Goal: Transaction & Acquisition: Download file/media

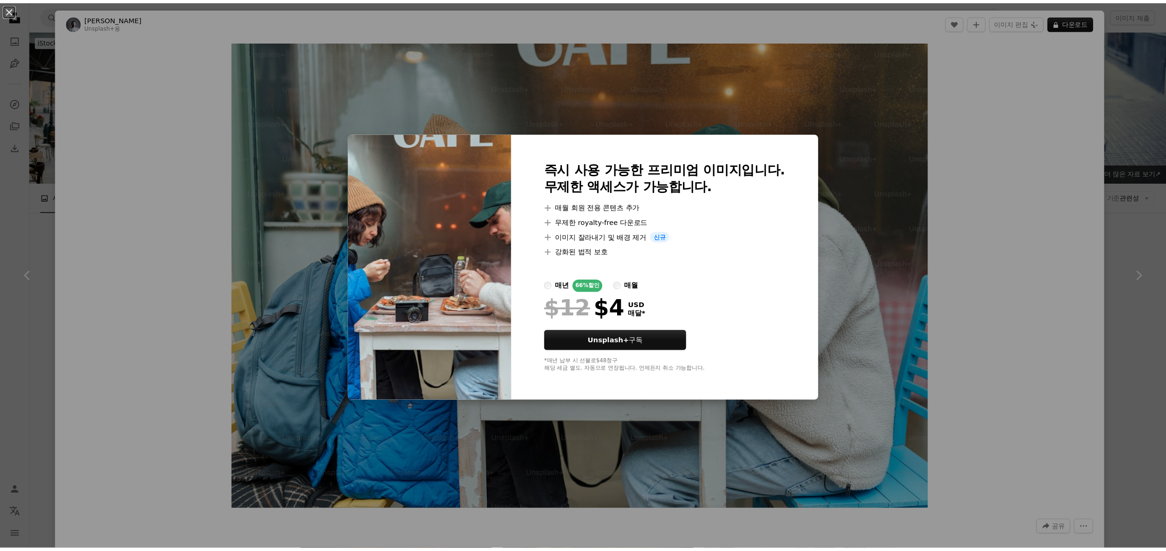
scroll to position [3805, 0]
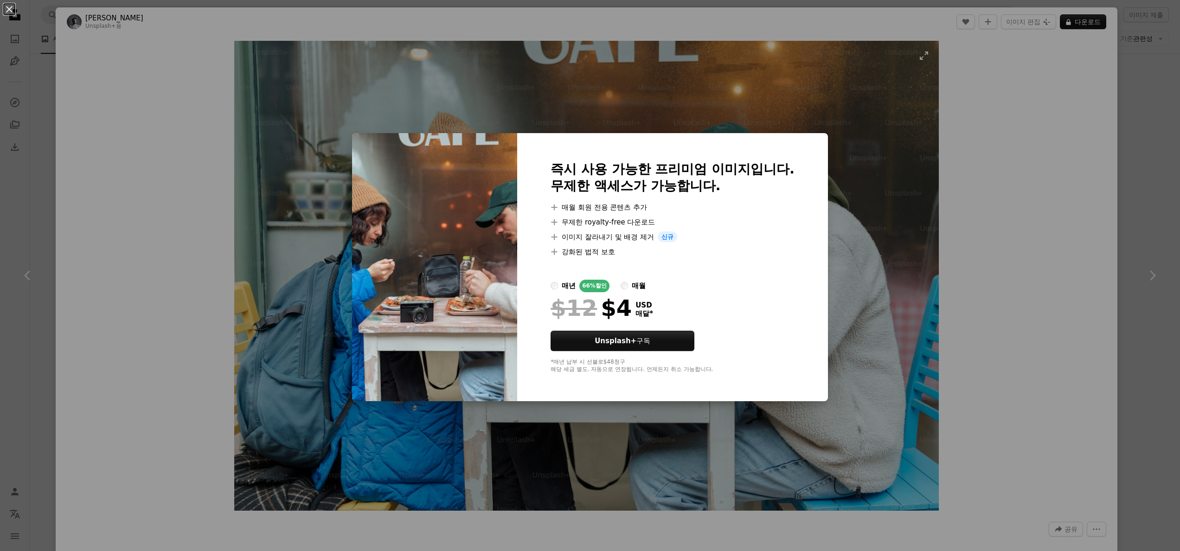
drag, startPoint x: 1005, startPoint y: 136, endPoint x: 618, endPoint y: 242, distance: 401.3
click at [1005, 134] on div "An X shape 즉시 사용 가능한 프리미엄 이미지입니다. 무제한 액세스가 가능합니다. A plus sign 매월 회원 전용 콘텐츠 추가 A…" at bounding box center [590, 275] width 1180 height 551
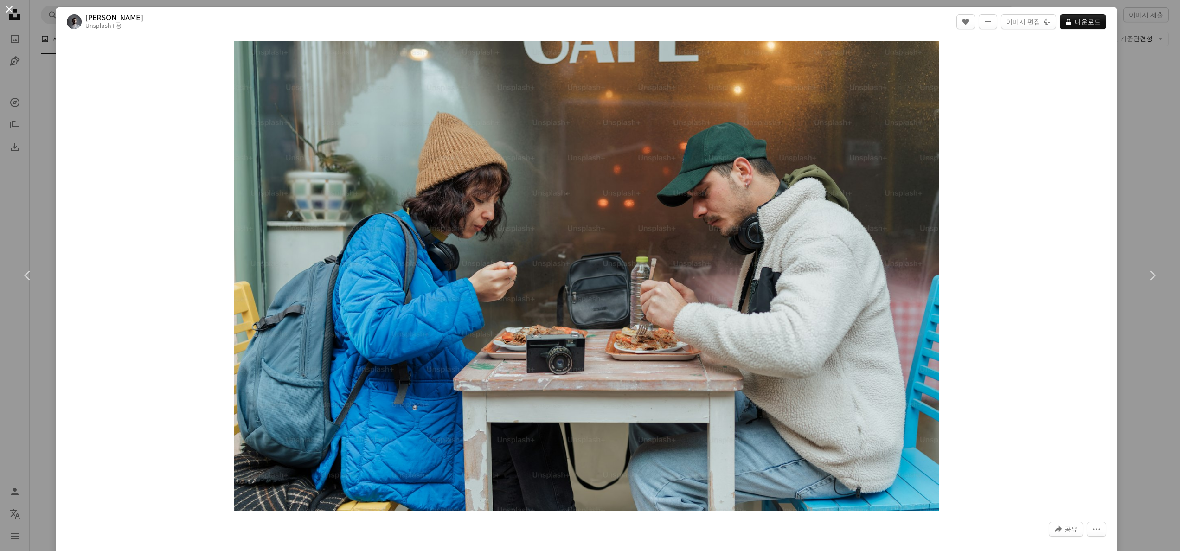
click at [4, 7] on button "An X shape" at bounding box center [9, 9] width 11 height 11
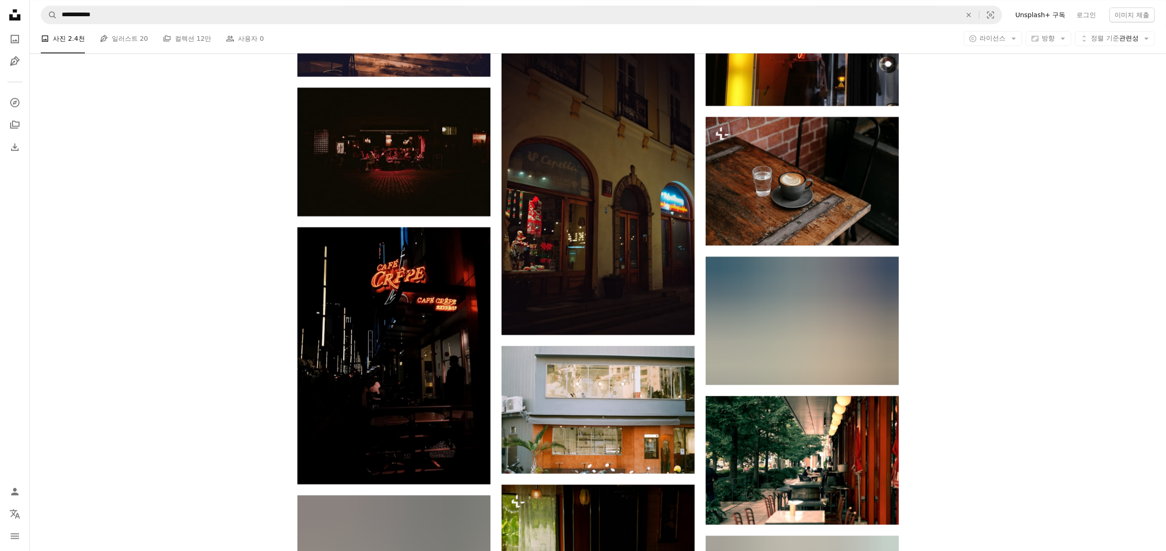
scroll to position [10115, 0]
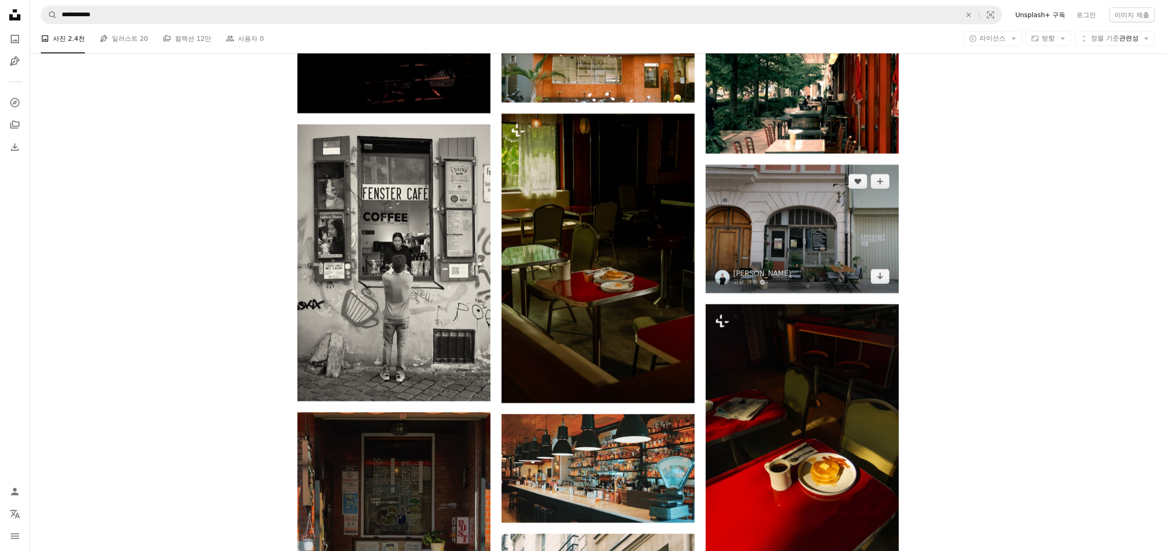
click at [828, 255] on img at bounding box center [802, 229] width 193 height 129
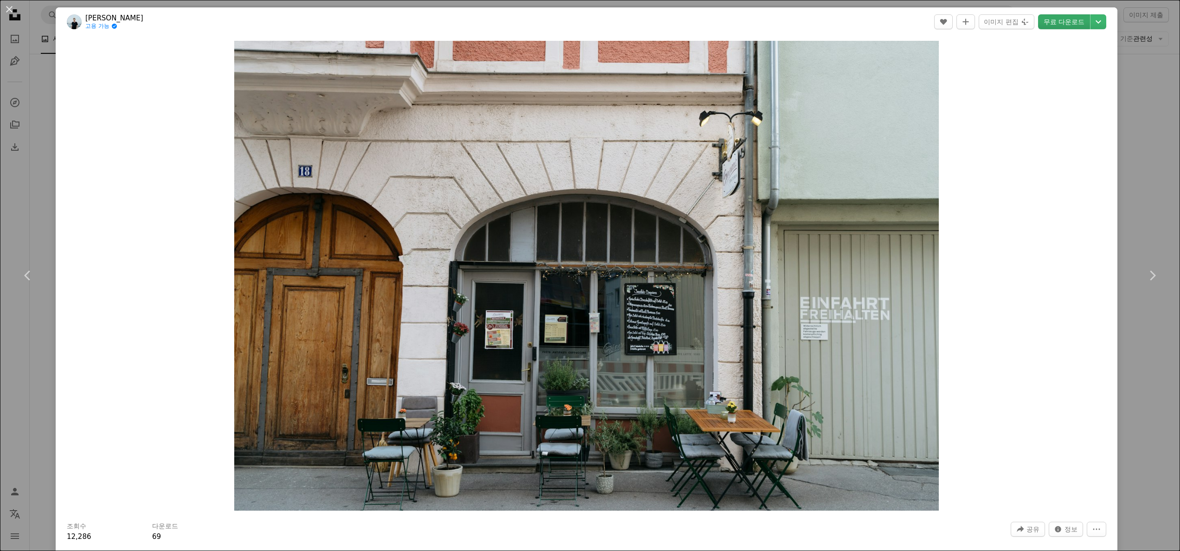
click at [1038, 19] on link "무료 다운로드" at bounding box center [1064, 21] width 52 height 15
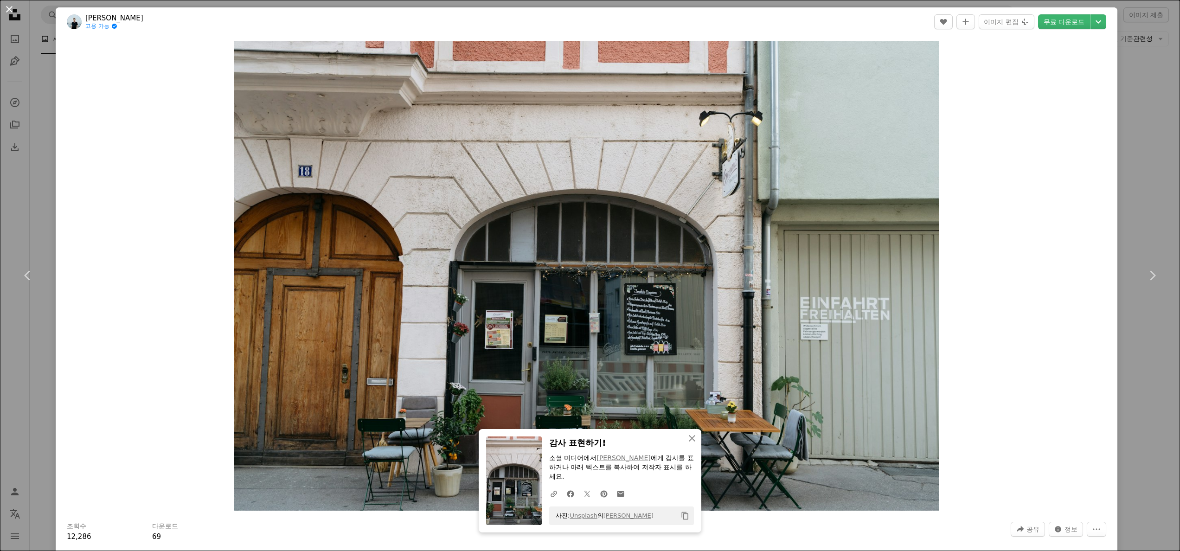
click at [7, 6] on button "An X shape" at bounding box center [9, 9] width 11 height 11
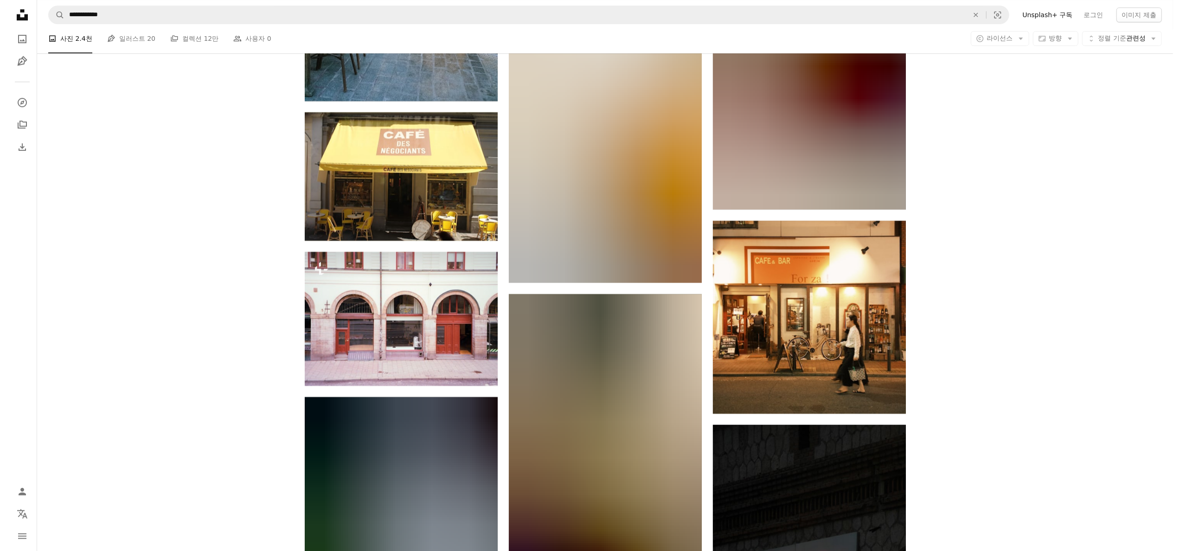
scroll to position [20416, 0]
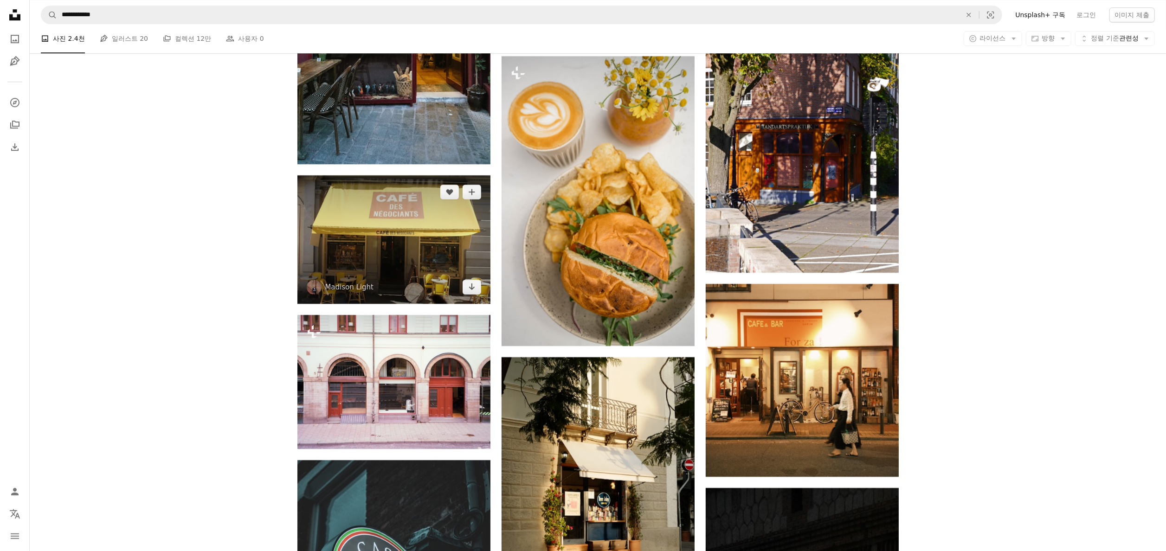
click at [376, 266] on img at bounding box center [393, 239] width 193 height 129
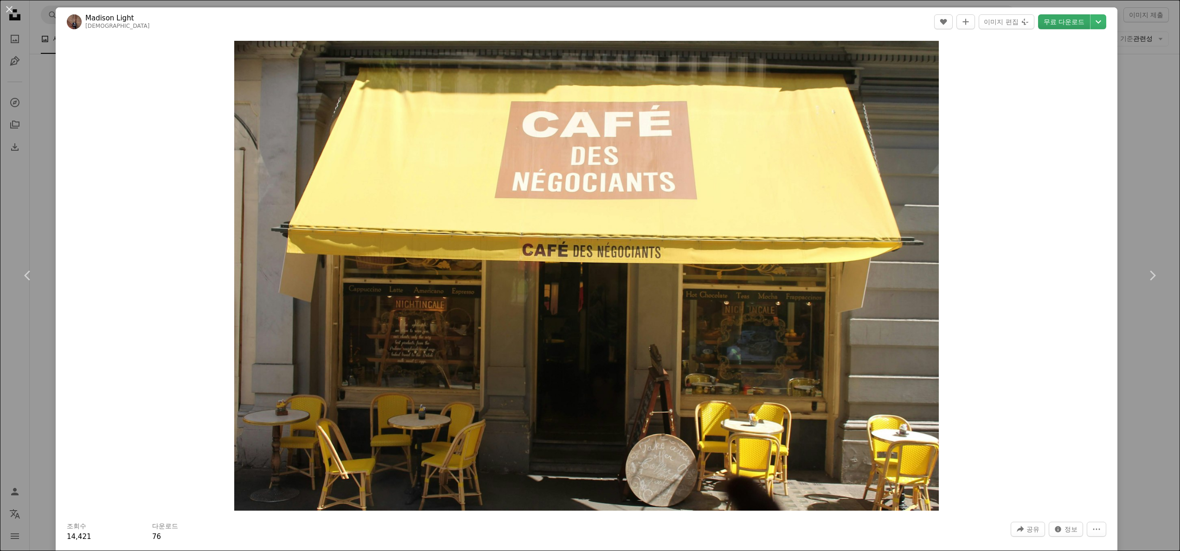
click at [1047, 20] on link "무료 다운로드" at bounding box center [1064, 21] width 52 height 15
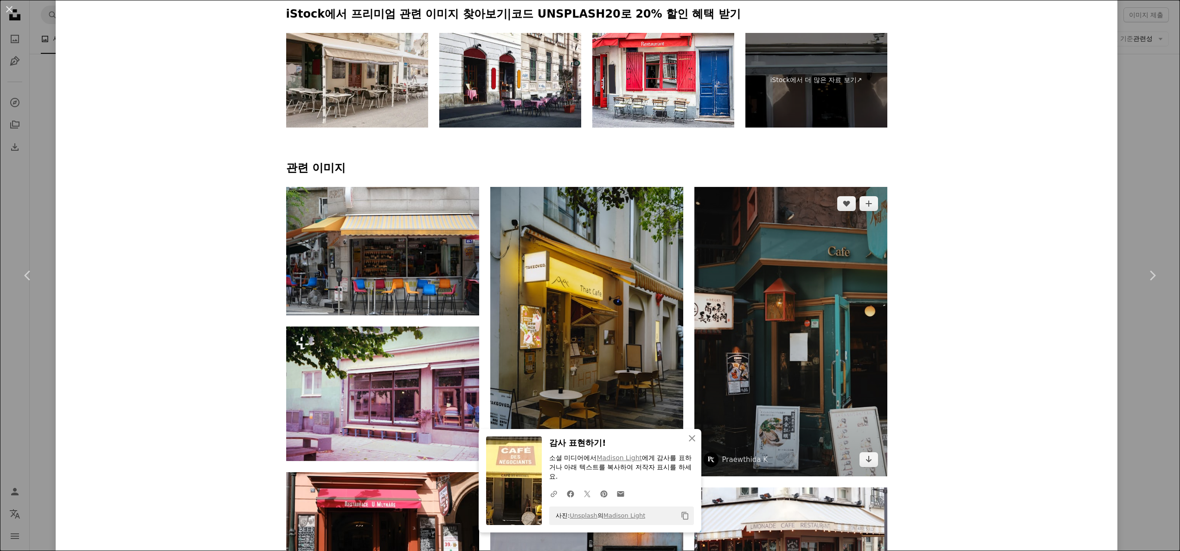
scroll to position [650, 0]
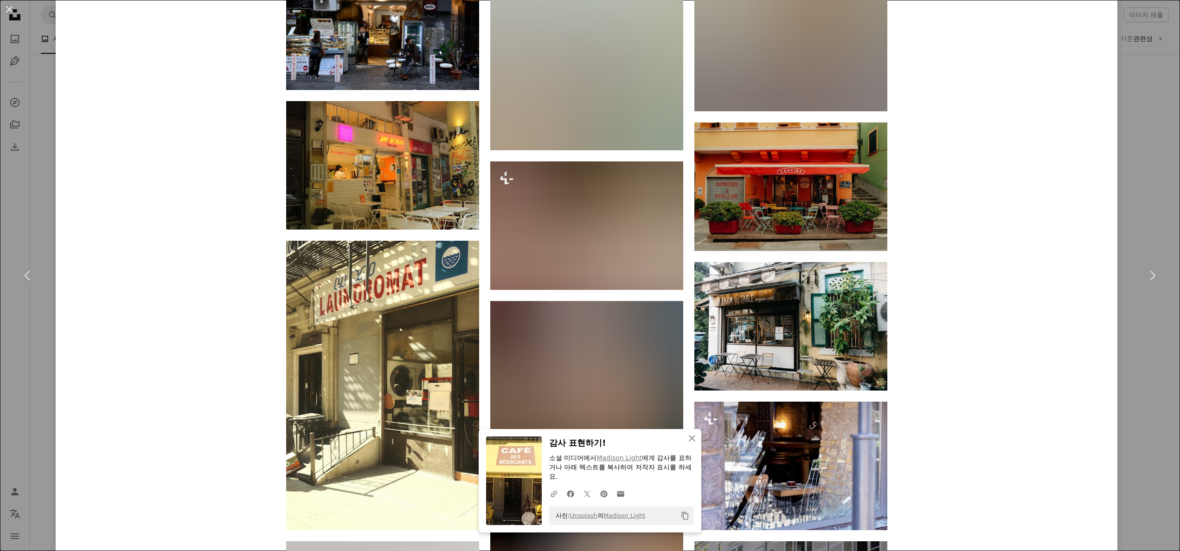
scroll to position [2134, 0]
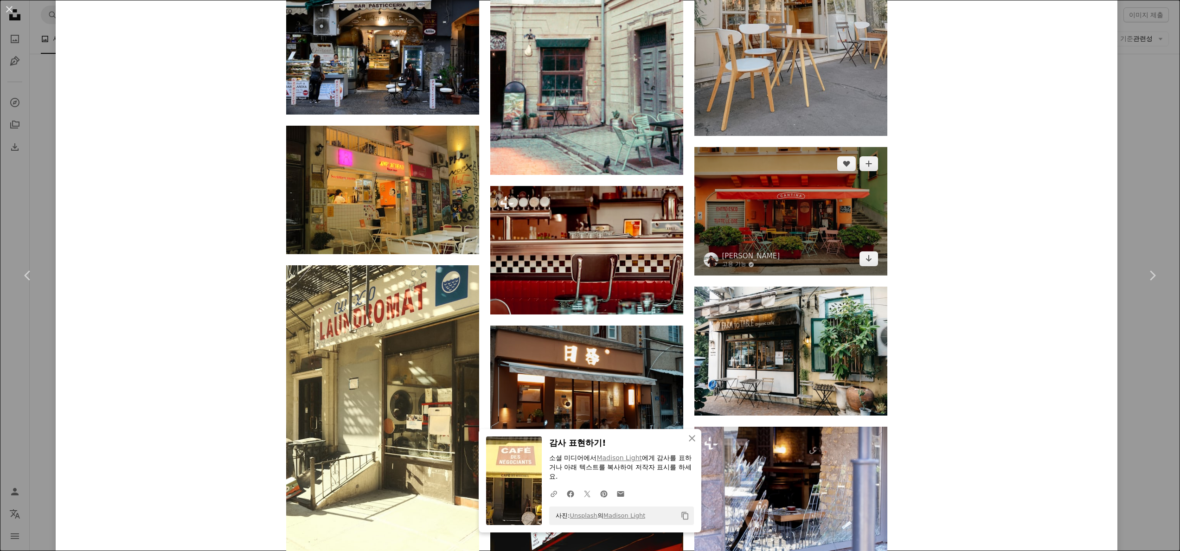
click at [724, 223] on img at bounding box center [791, 211] width 193 height 129
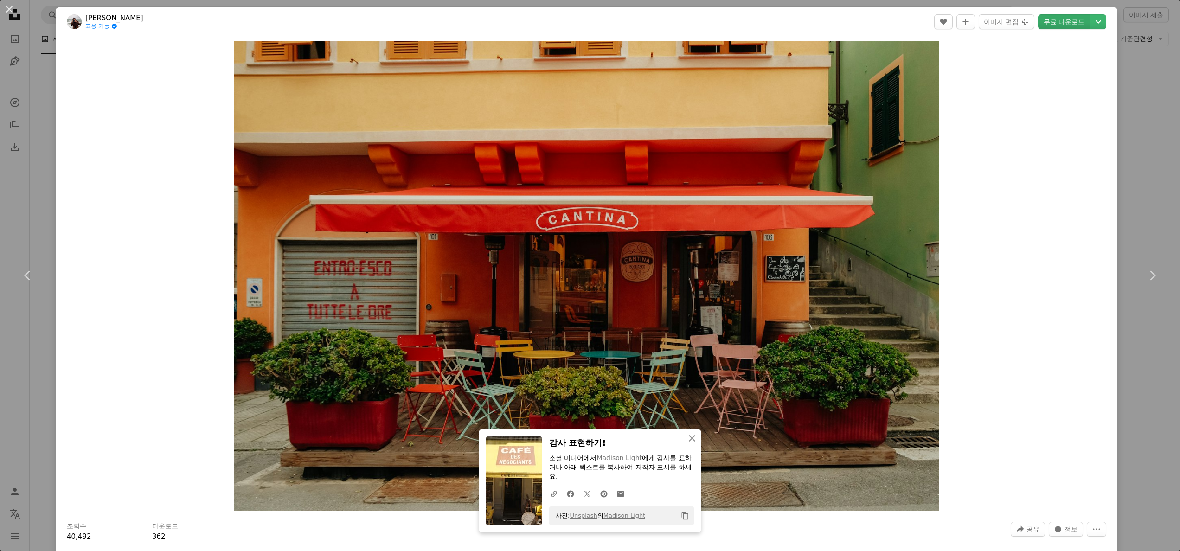
click at [1048, 20] on link "무료 다운로드" at bounding box center [1064, 21] width 52 height 15
drag, startPoint x: 17, startPoint y: 13, endPoint x: 1115, endPoint y: 6, distance: 1098.3
click at [15, 13] on button "An X shape" at bounding box center [9, 9] width 11 height 11
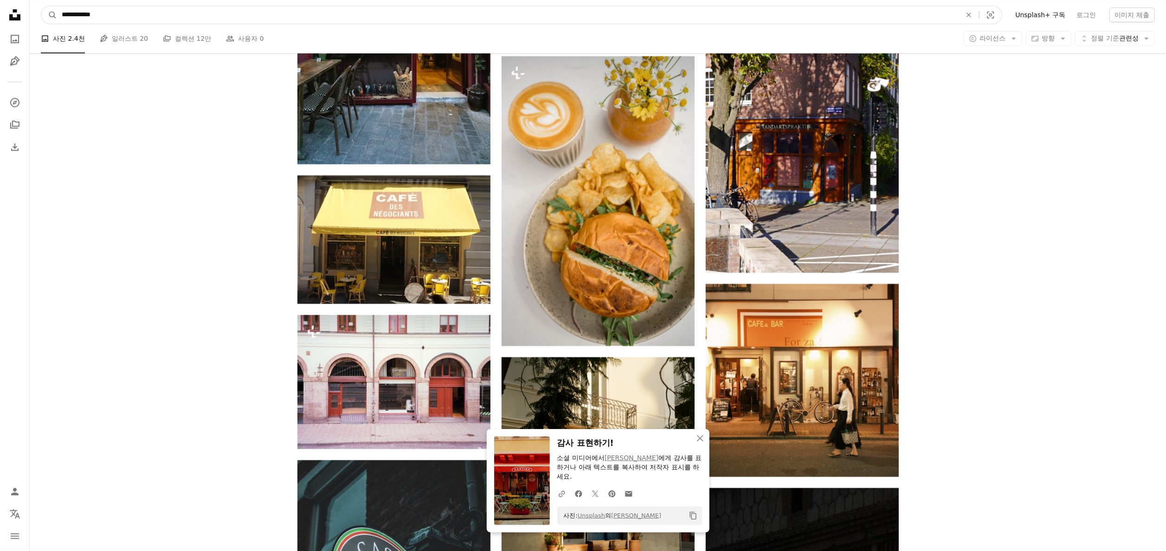
drag, startPoint x: 146, startPoint y: 10, endPoint x: 0, endPoint y: 12, distance: 145.7
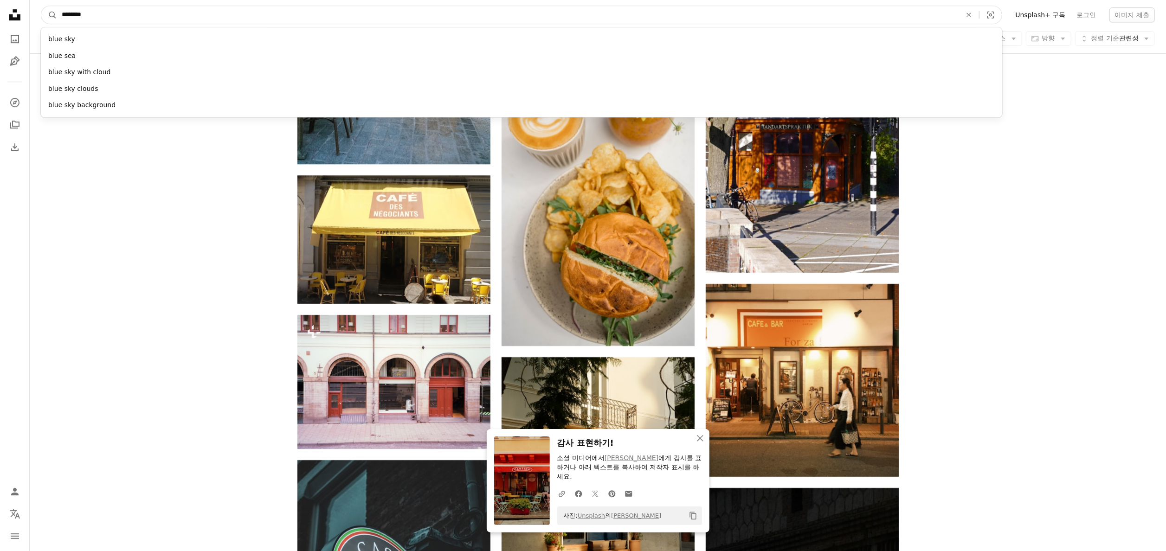
type input "*********"
click button "A magnifying glass" at bounding box center [49, 15] width 16 height 18
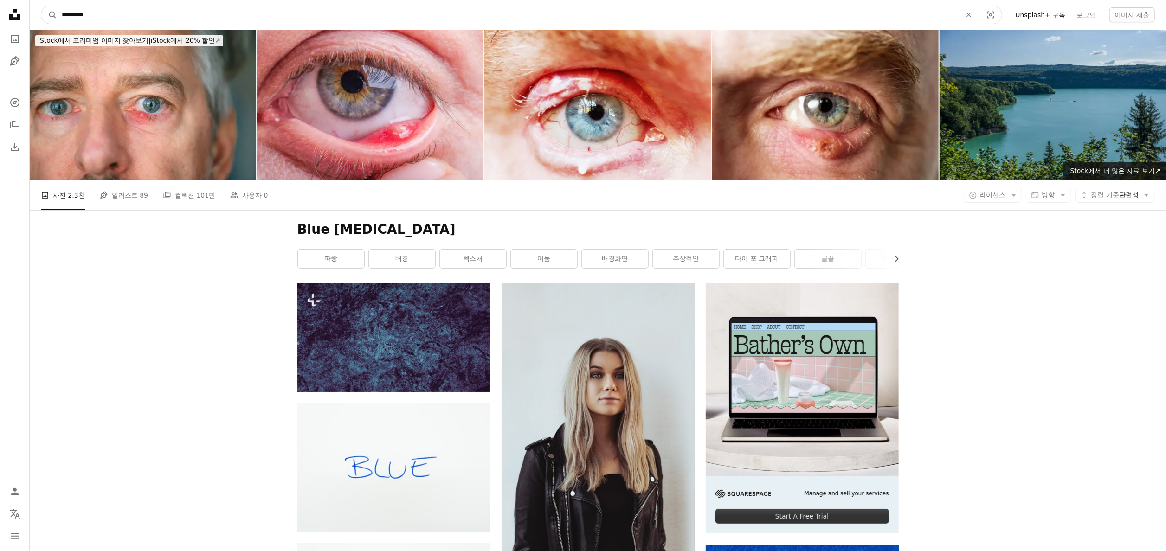
click at [103, 11] on input "*********" at bounding box center [508, 15] width 902 height 18
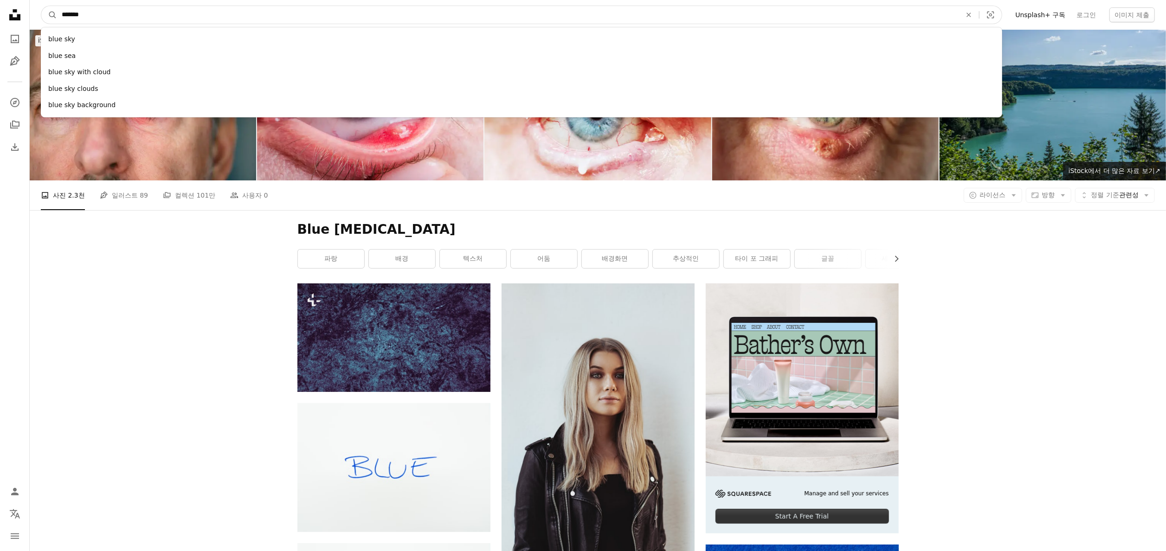
type input "********"
click button "A magnifying glass" at bounding box center [49, 15] width 16 height 18
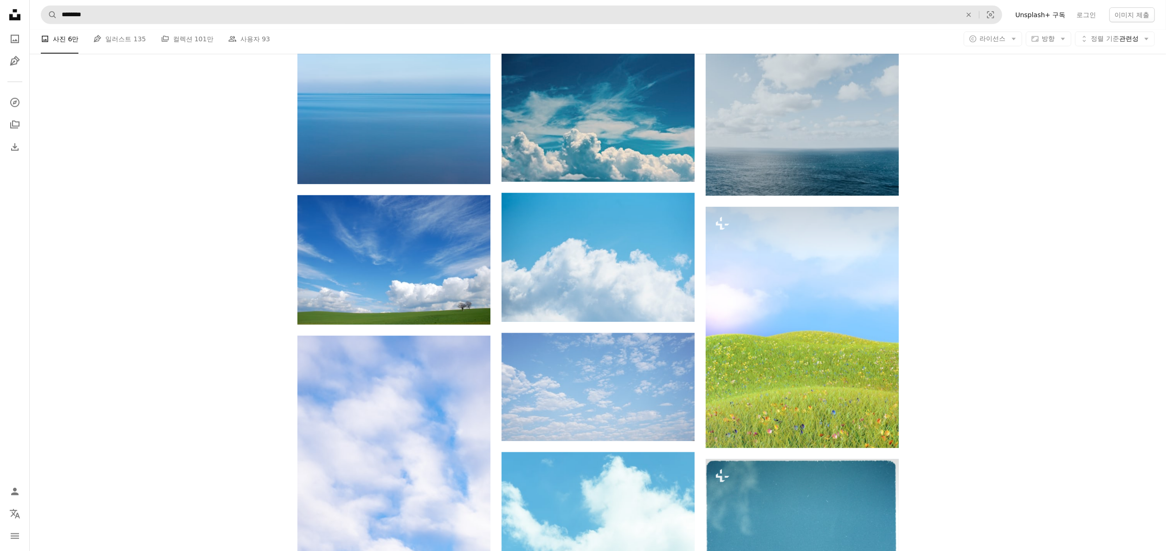
scroll to position [650, 0]
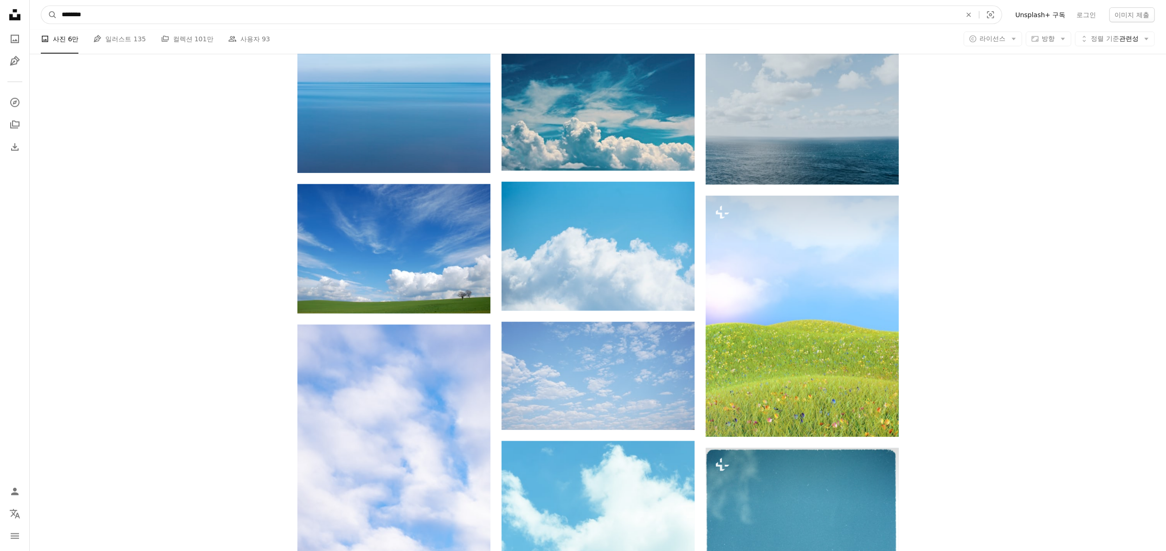
click at [145, 11] on input "********" at bounding box center [508, 15] width 902 height 18
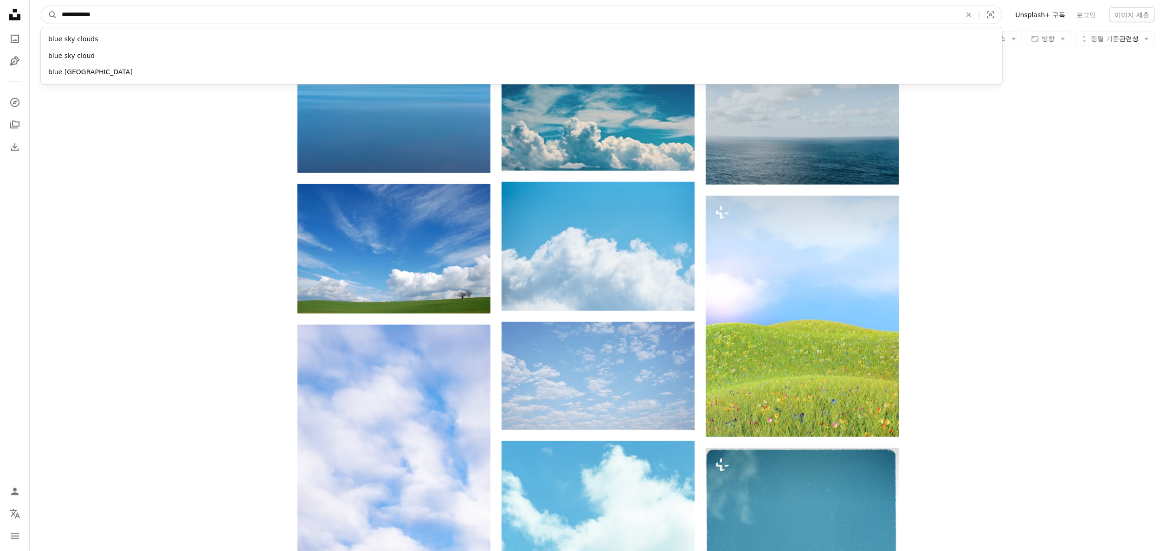
type input "**********"
click button "A magnifying glass" at bounding box center [49, 15] width 16 height 18
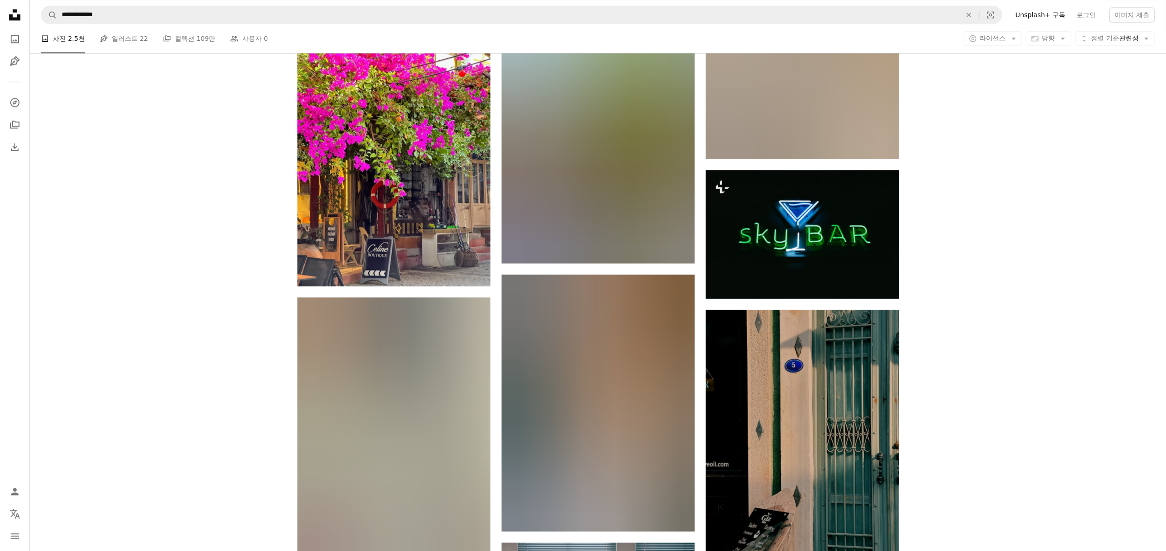
scroll to position [2598, 0]
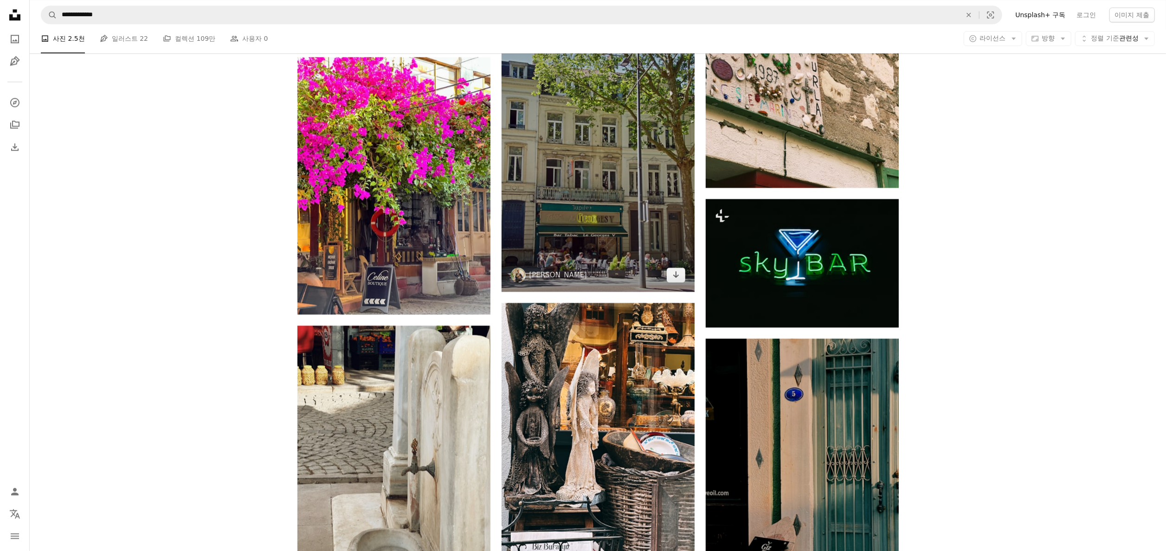
click at [598, 235] on img at bounding box center [598, 144] width 193 height 296
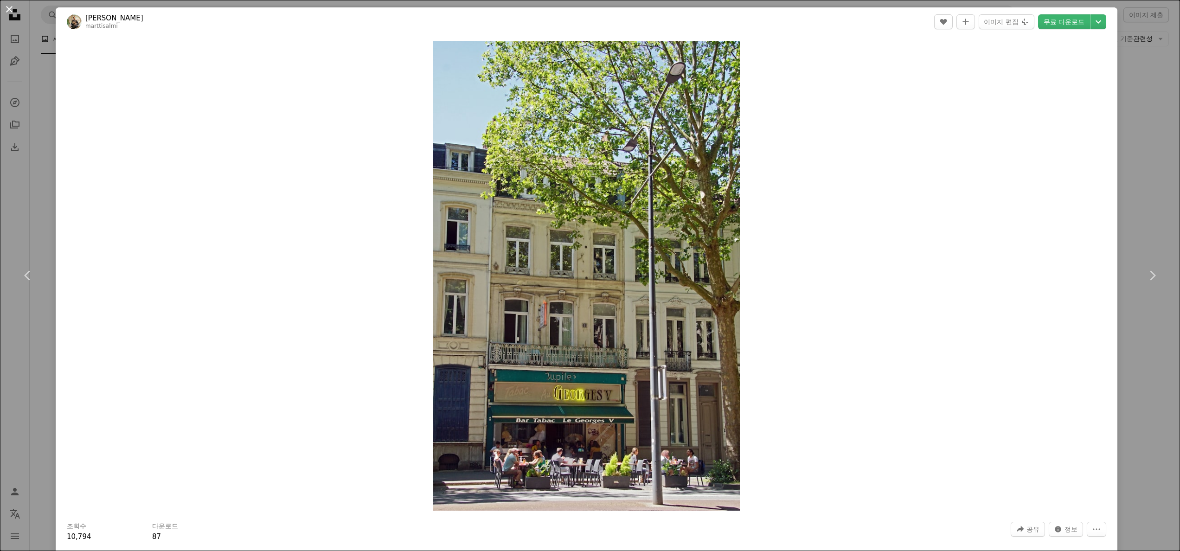
click at [14, 8] on button "An X shape" at bounding box center [9, 9] width 11 height 11
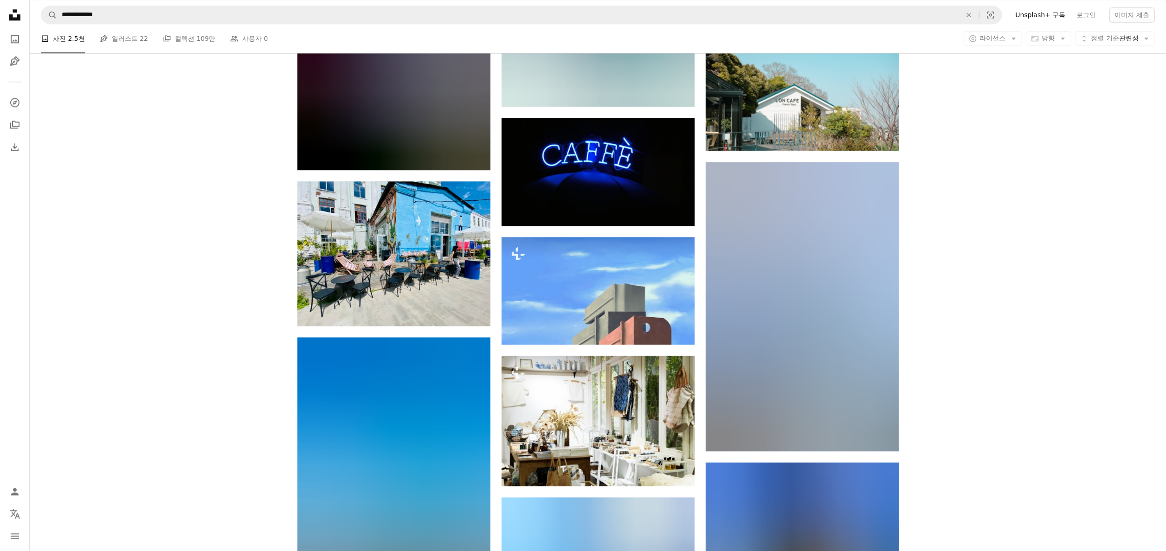
scroll to position [12806, 0]
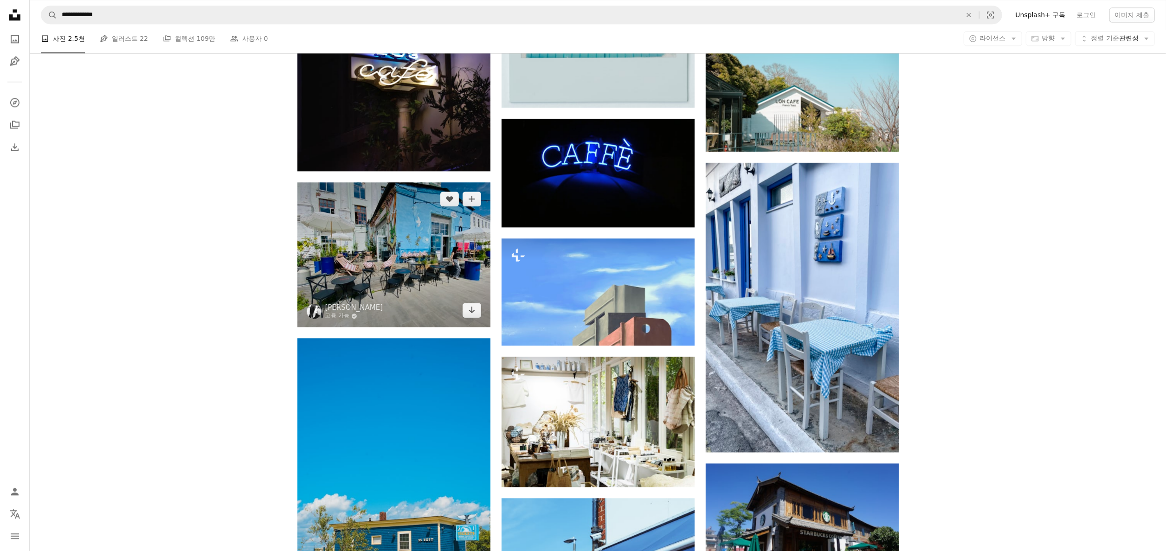
click at [426, 260] on img at bounding box center [393, 254] width 193 height 145
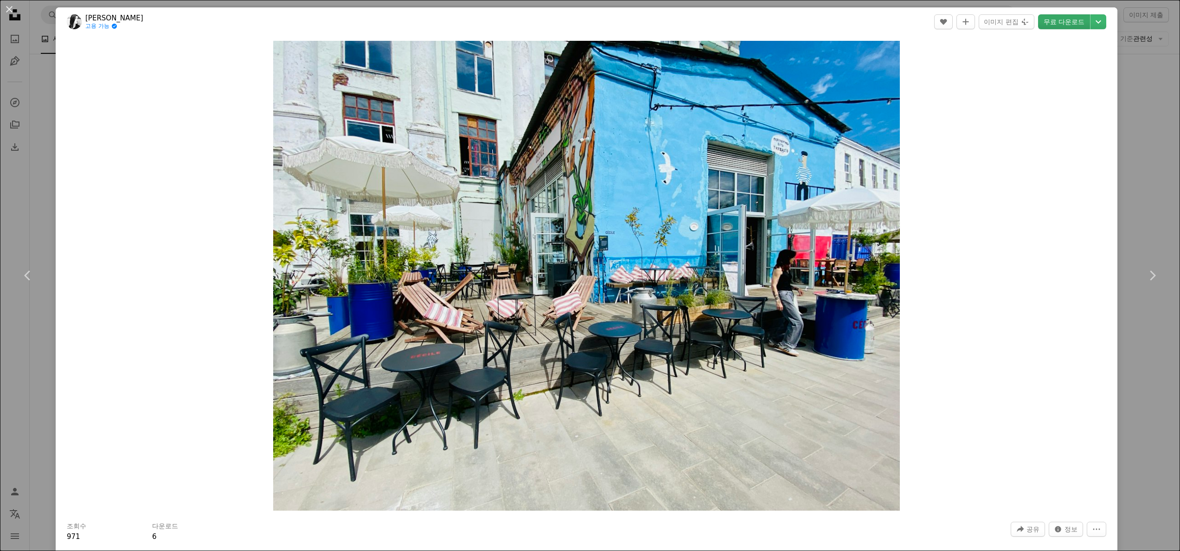
click at [1045, 21] on link "무료 다운로드" at bounding box center [1064, 21] width 52 height 15
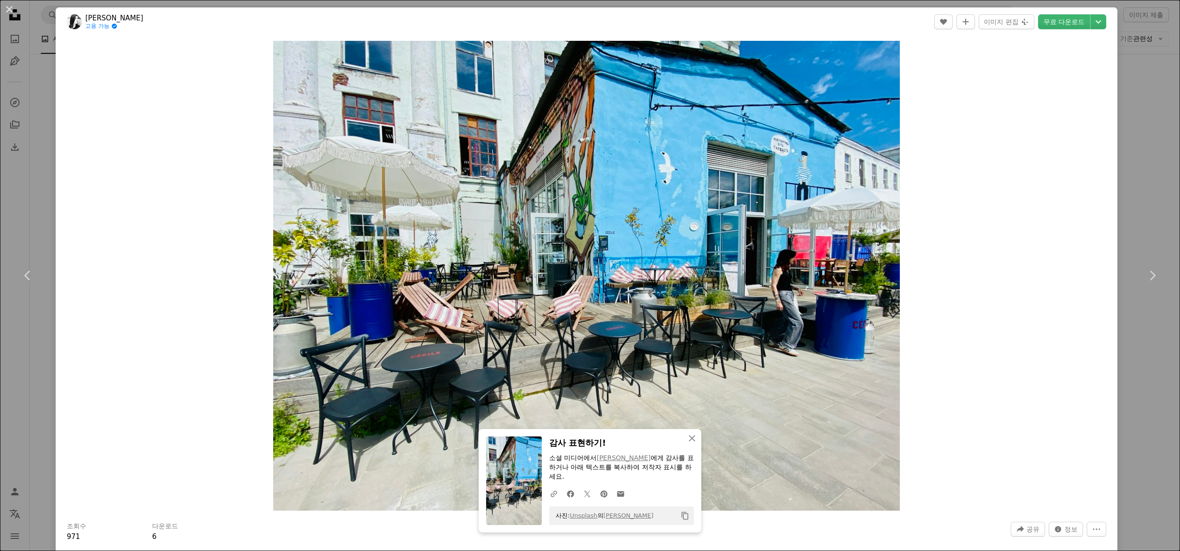
drag, startPoint x: 8, startPoint y: 12, endPoint x: 972, endPoint y: 359, distance: 1024.3
click at [8, 12] on button "An X shape" at bounding box center [9, 9] width 11 height 11
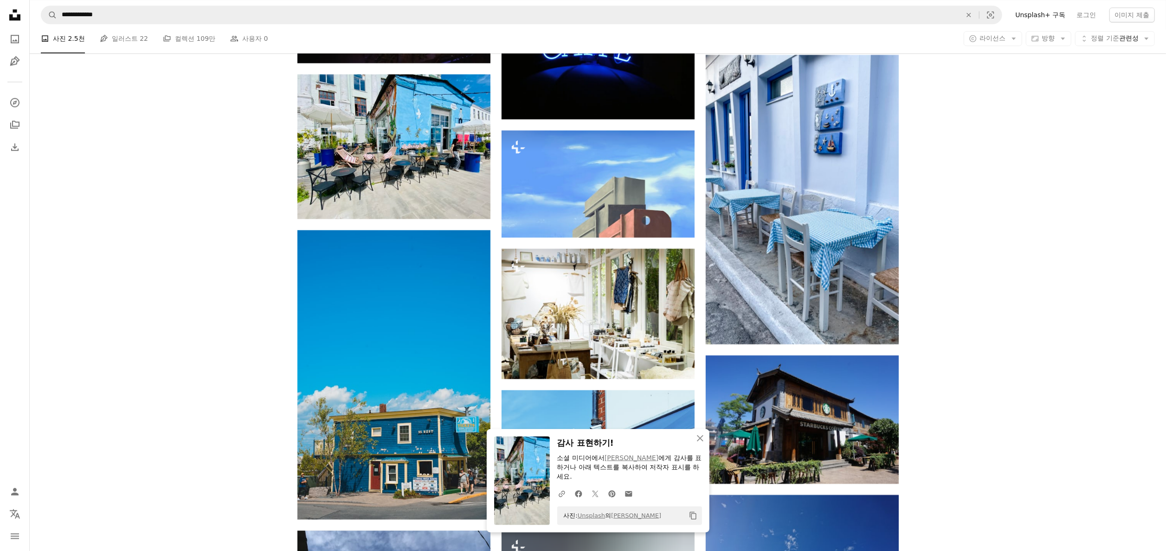
scroll to position [13178, 0]
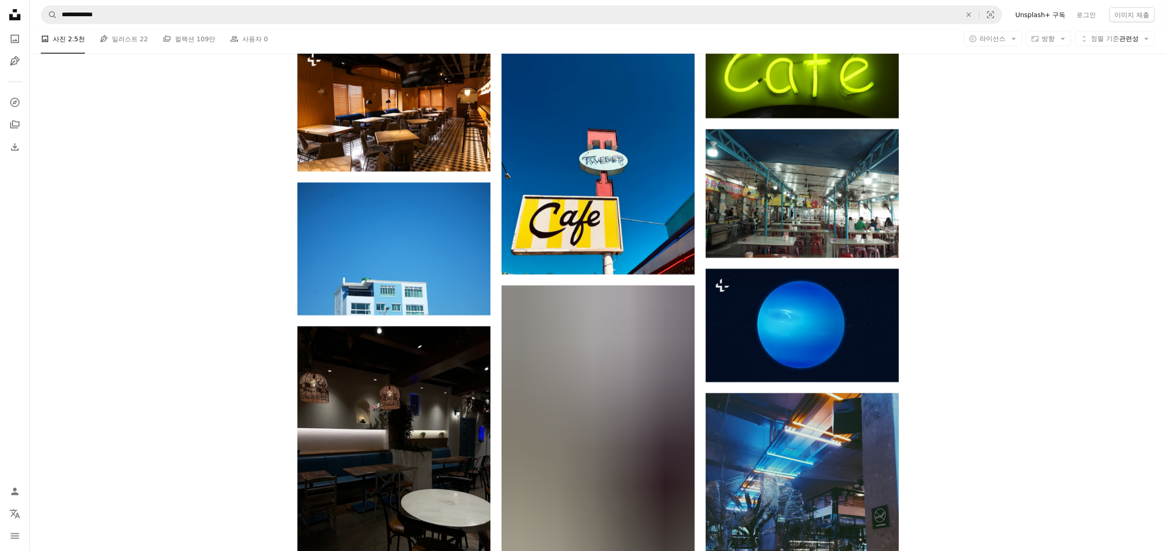
scroll to position [18189, 0]
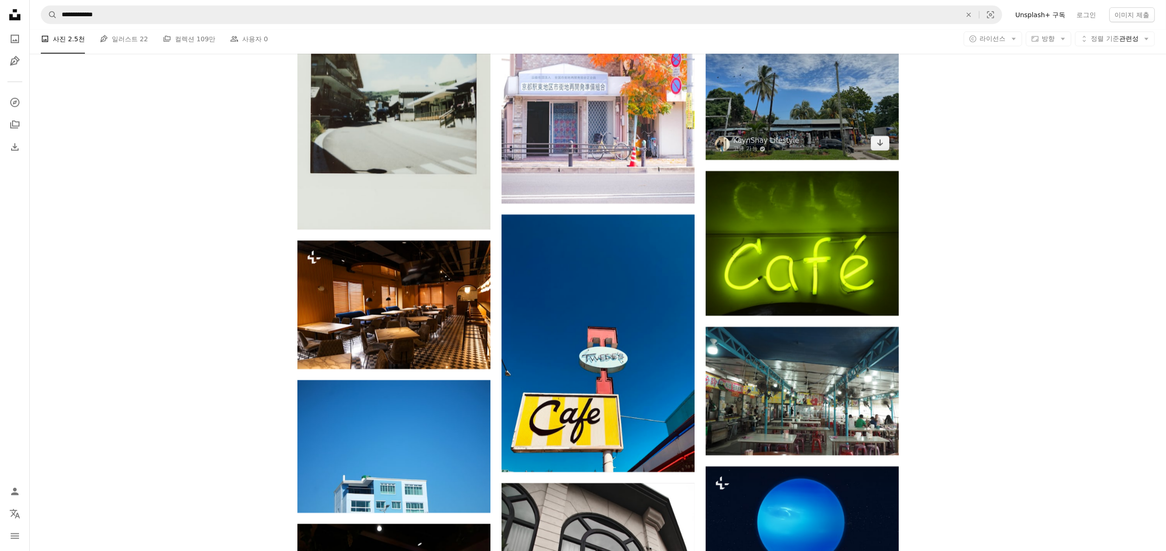
click at [797, 108] on img at bounding box center [802, 87] width 193 height 145
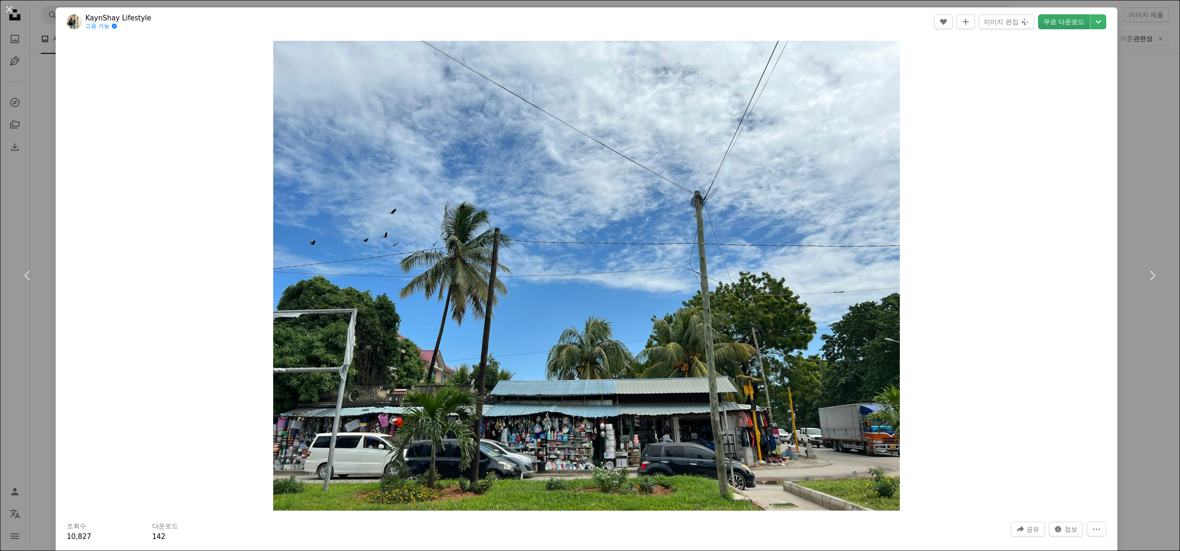
click at [1038, 23] on link "무료 다운로드" at bounding box center [1064, 21] width 52 height 15
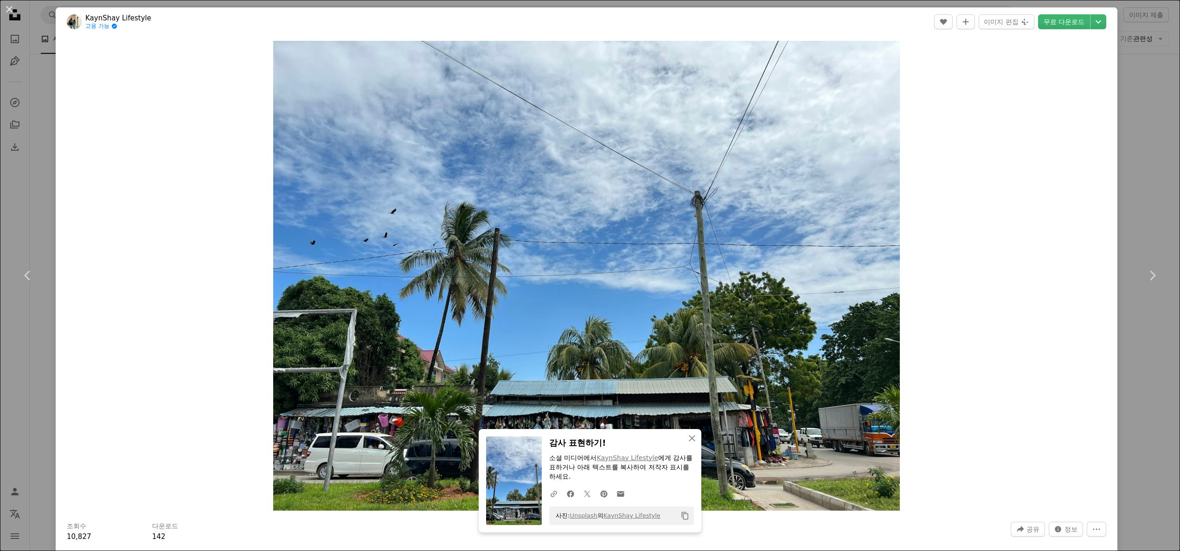
drag, startPoint x: 13, startPoint y: 17, endPoint x: 12, endPoint y: 6, distance: 10.8
click at [13, 15] on button "An X shape" at bounding box center [9, 9] width 11 height 11
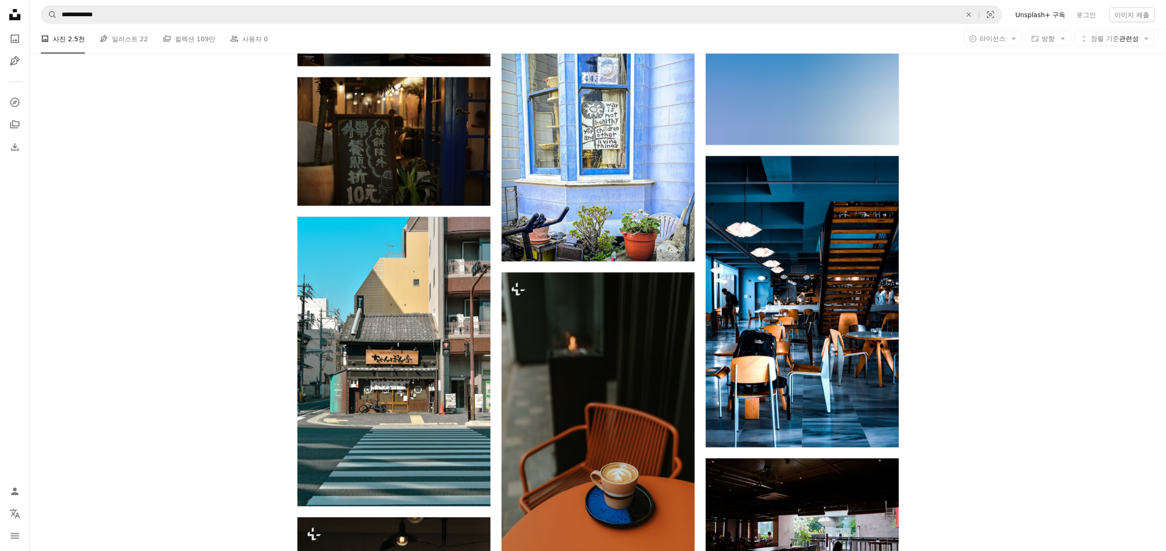
scroll to position [22736, 0]
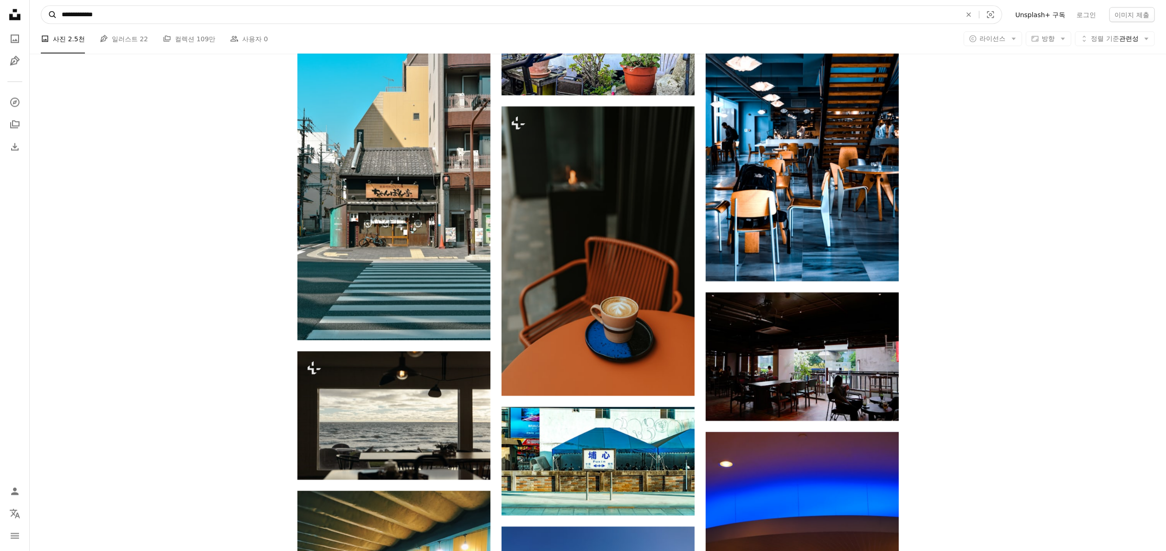
drag, startPoint x: 85, startPoint y: 12, endPoint x: 47, endPoint y: 8, distance: 38.6
click at [47, 8] on form "**********" at bounding box center [521, 15] width 961 height 19
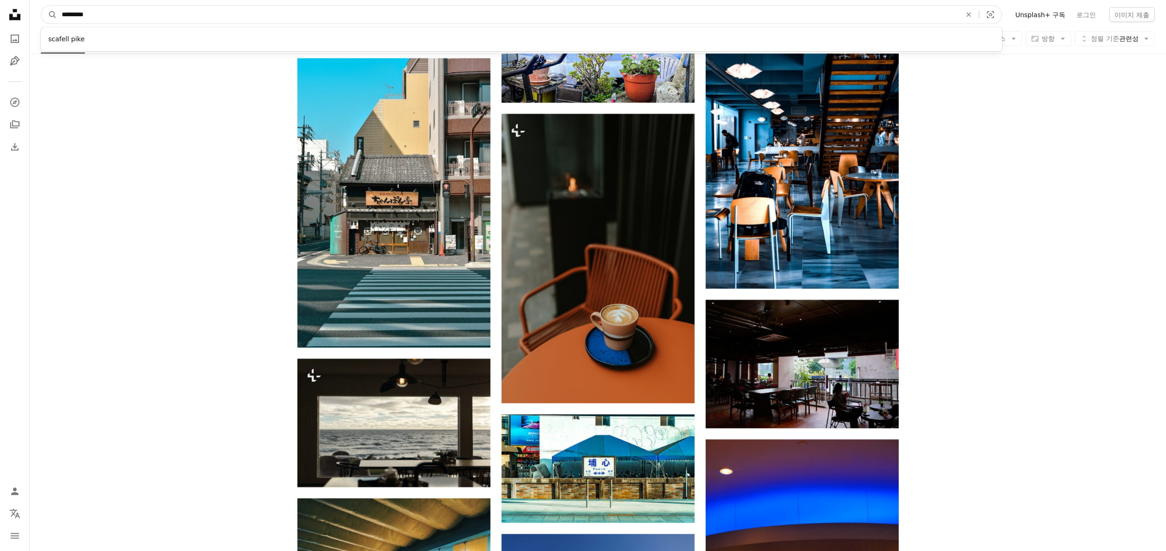
type input "**********"
click button "A magnifying glass" at bounding box center [49, 15] width 16 height 18
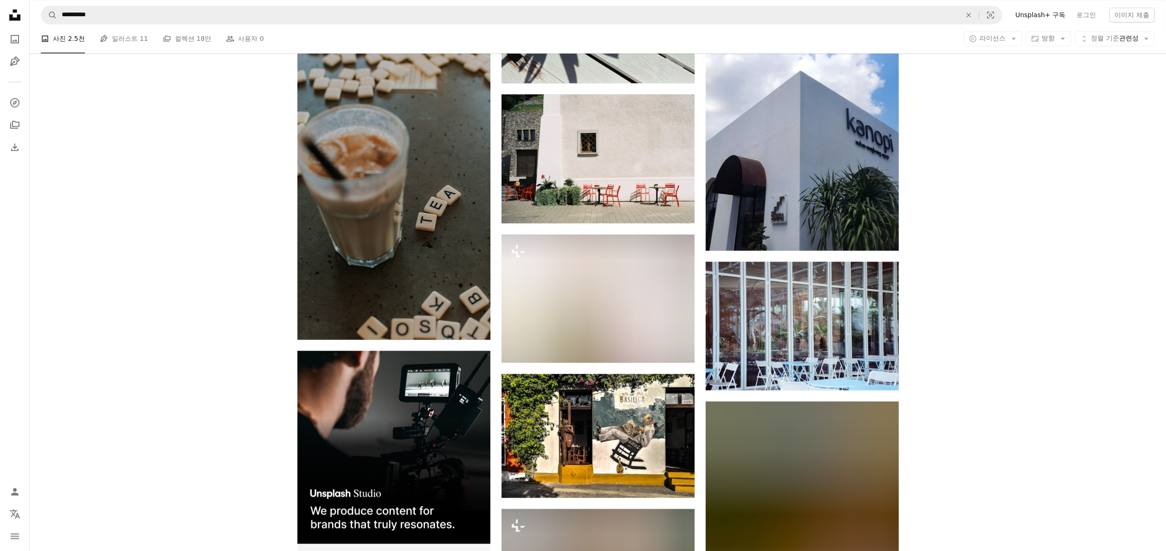
scroll to position [1763, 0]
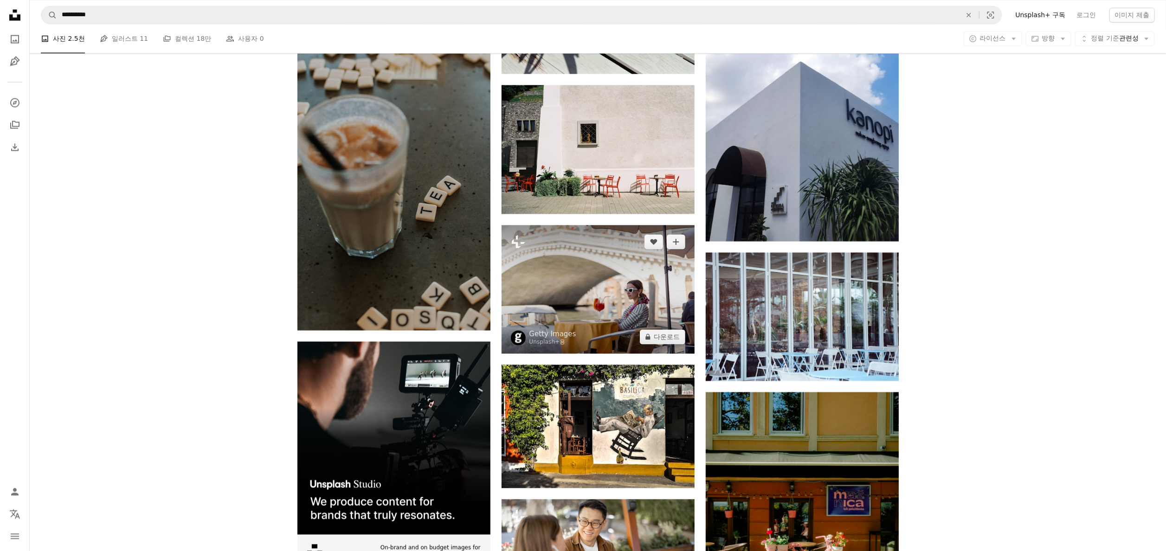
click at [628, 282] on img at bounding box center [598, 289] width 193 height 129
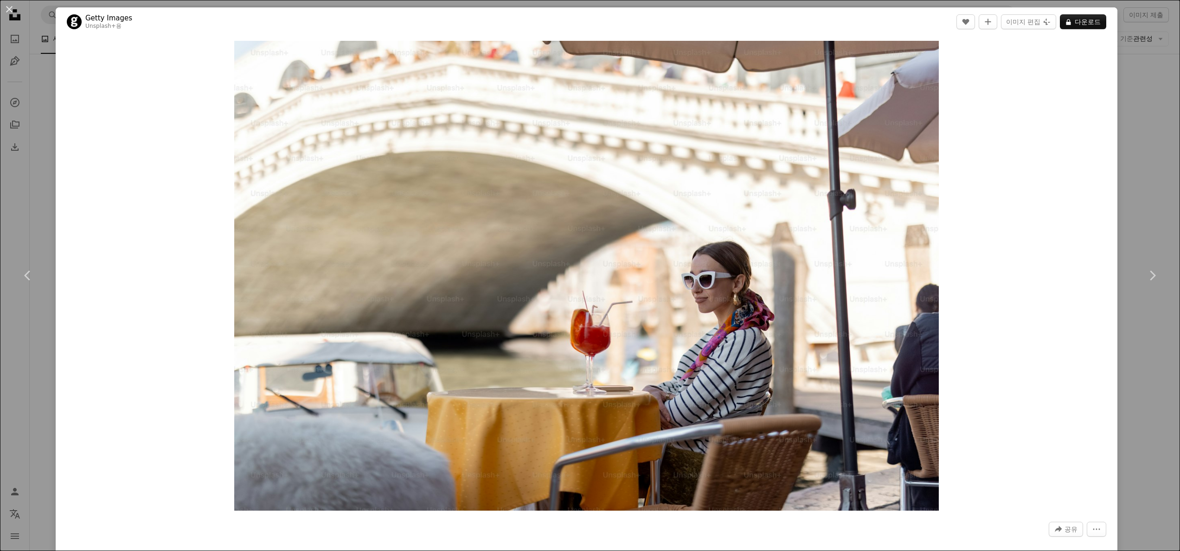
click at [10, 10] on button "An X shape" at bounding box center [9, 9] width 11 height 11
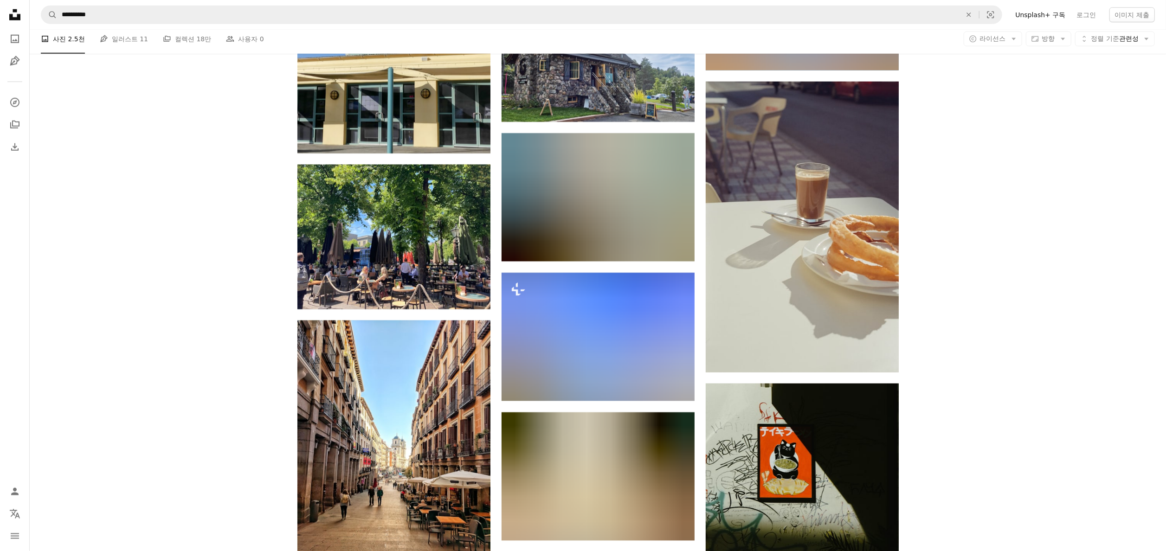
scroll to position [4547, 0]
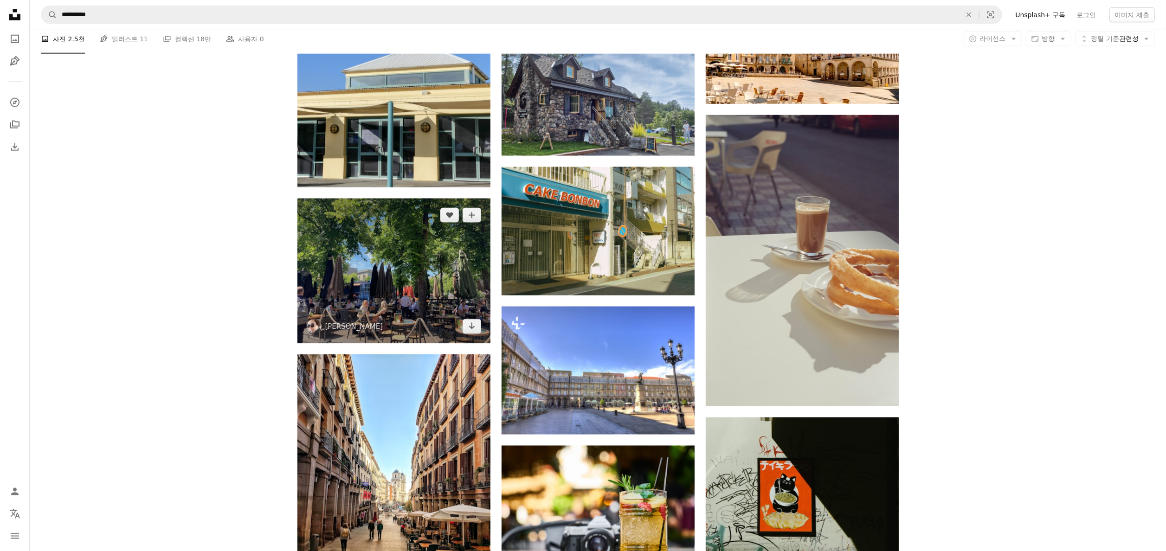
click at [431, 242] on img at bounding box center [393, 271] width 193 height 145
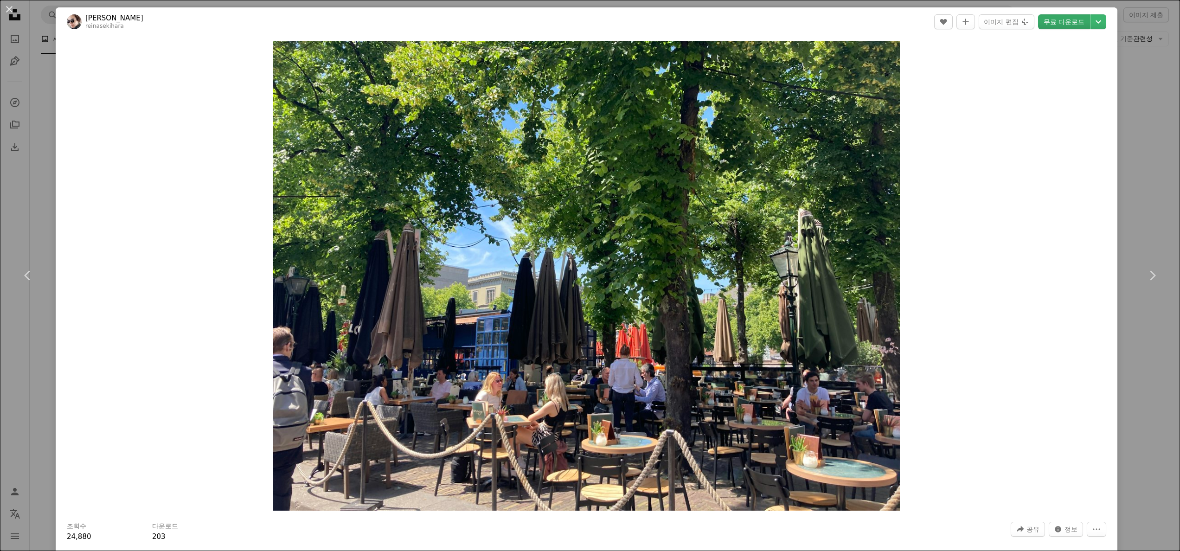
click at [1057, 26] on link "무료 다운로드" at bounding box center [1064, 21] width 52 height 15
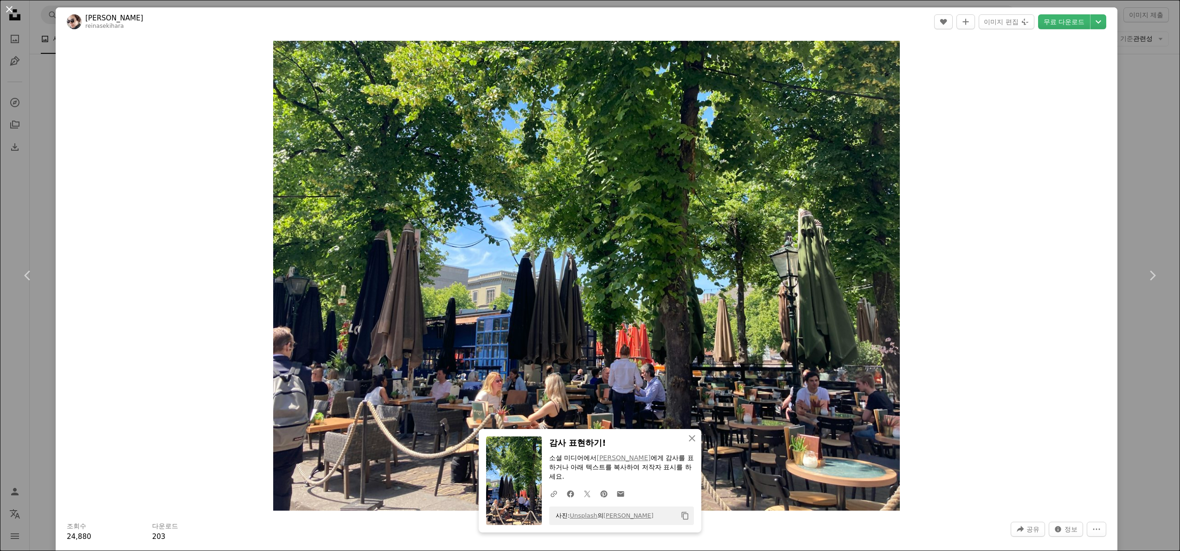
click at [10, 8] on button "An X shape" at bounding box center [9, 9] width 11 height 11
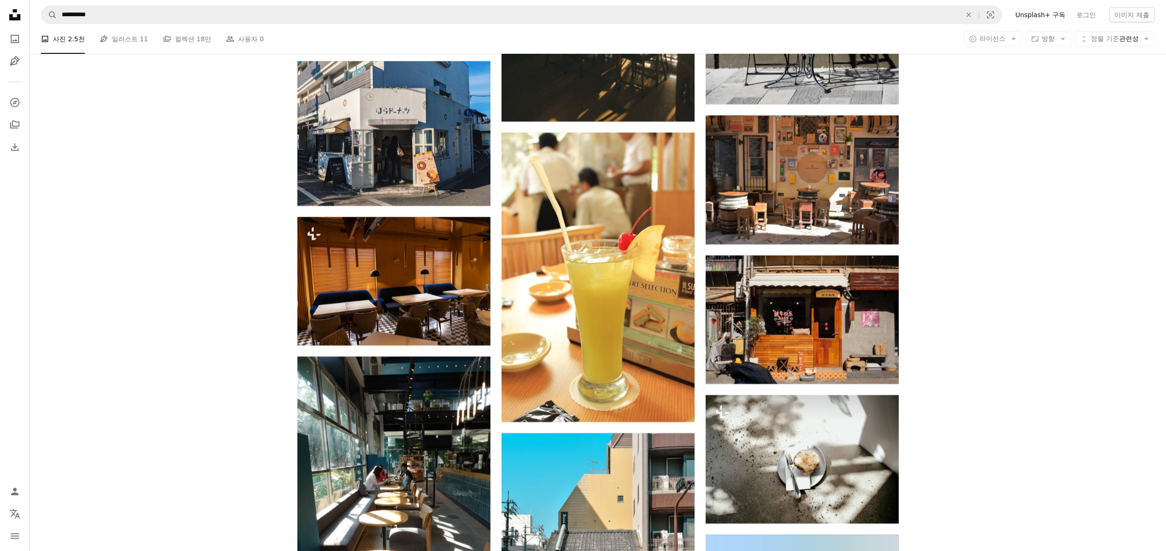
scroll to position [14106, 0]
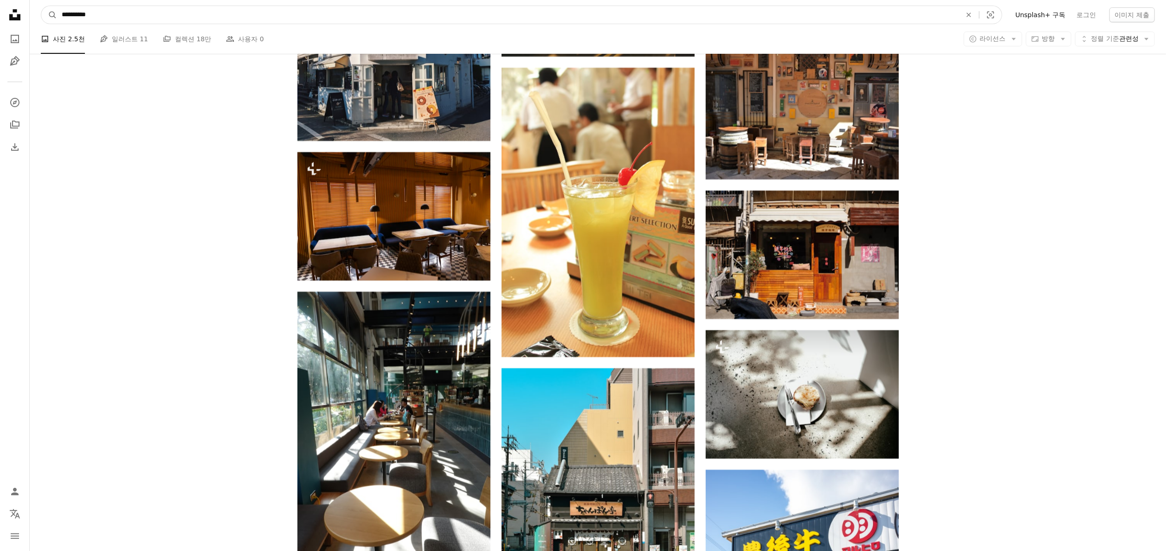
drag, startPoint x: 205, startPoint y: 19, endPoint x: -4, endPoint y: 16, distance: 208.4
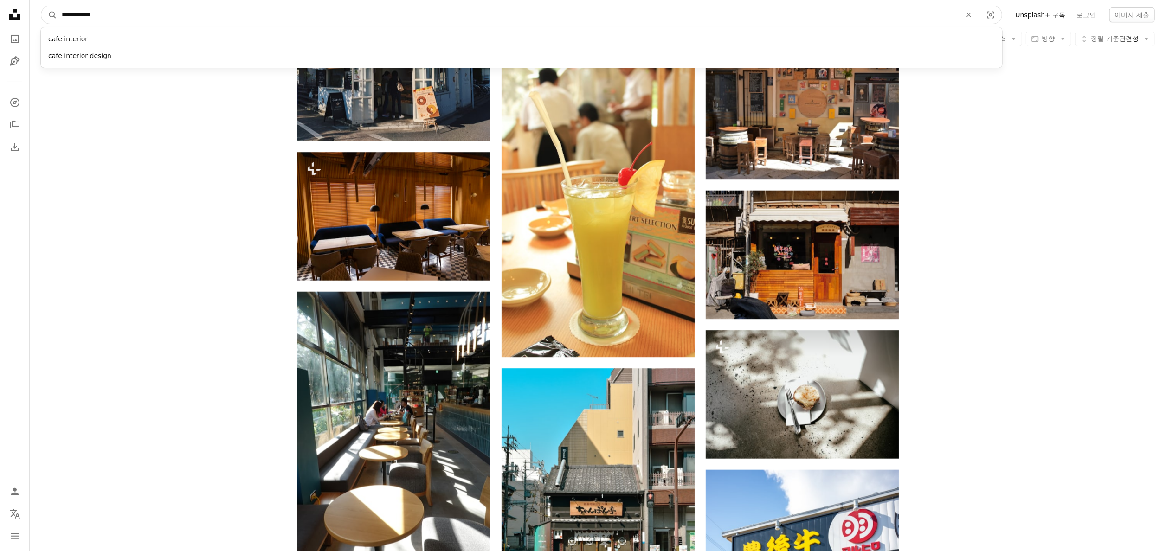
type input "**********"
click button "A magnifying glass" at bounding box center [49, 15] width 16 height 18
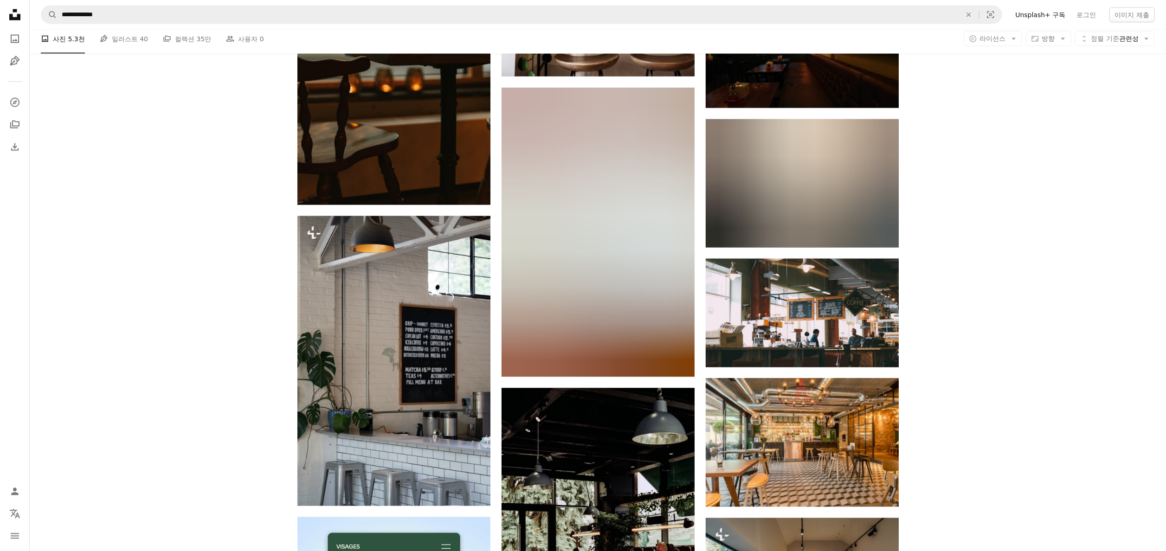
scroll to position [1485, 0]
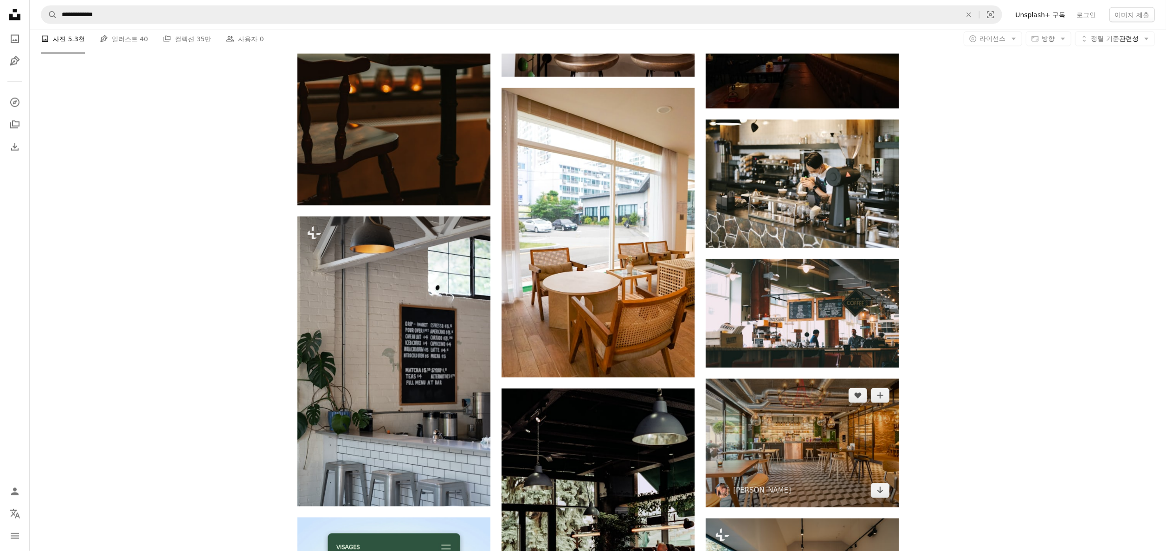
click at [818, 456] on img at bounding box center [802, 443] width 193 height 129
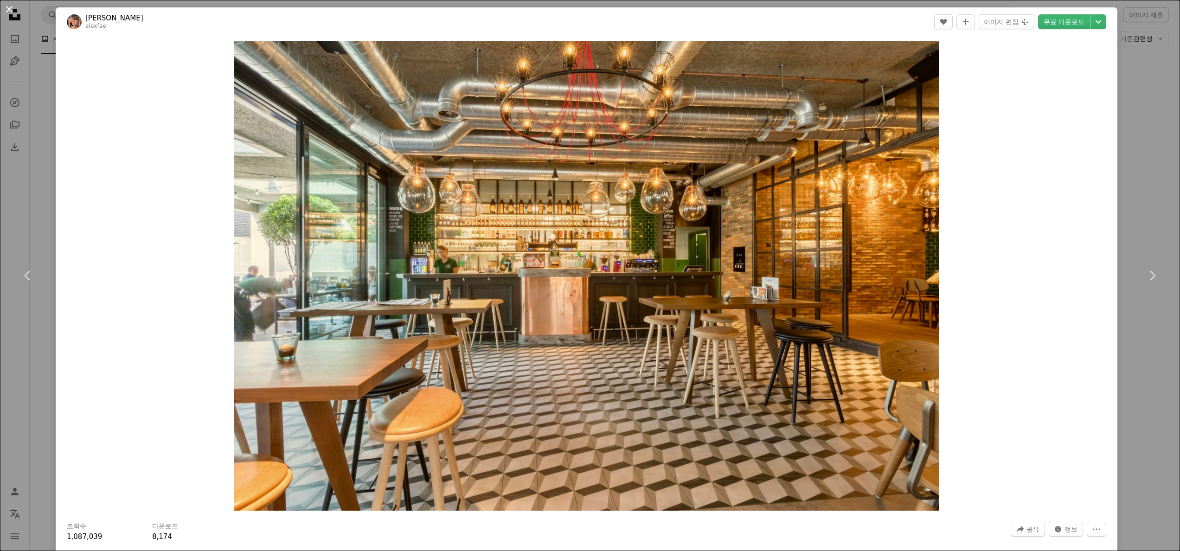
click at [11, 11] on button "An X shape" at bounding box center [9, 9] width 11 height 11
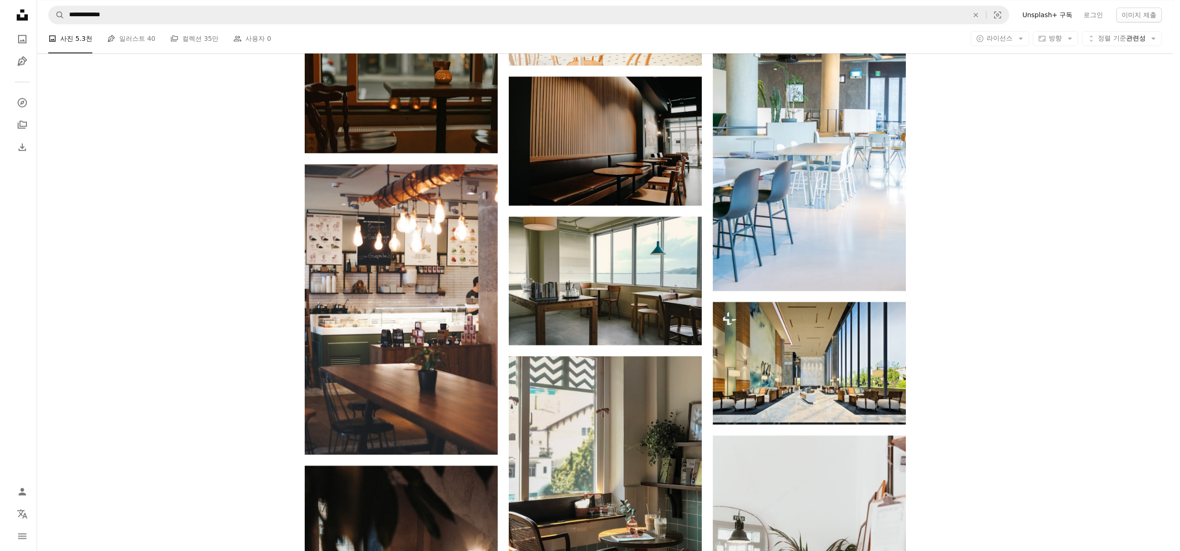
scroll to position [2413, 0]
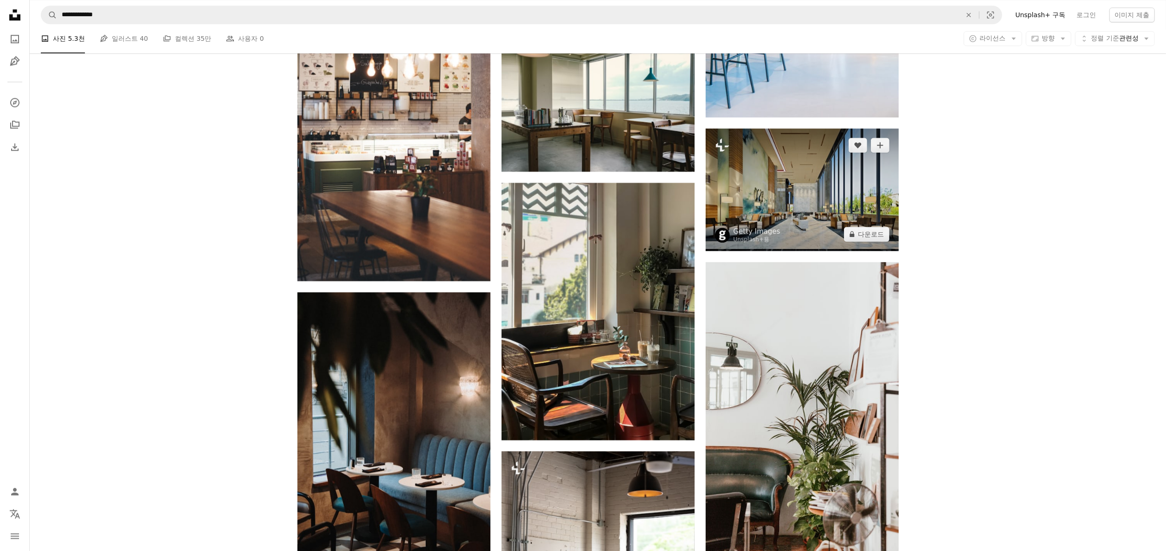
click at [812, 221] on img at bounding box center [802, 190] width 193 height 122
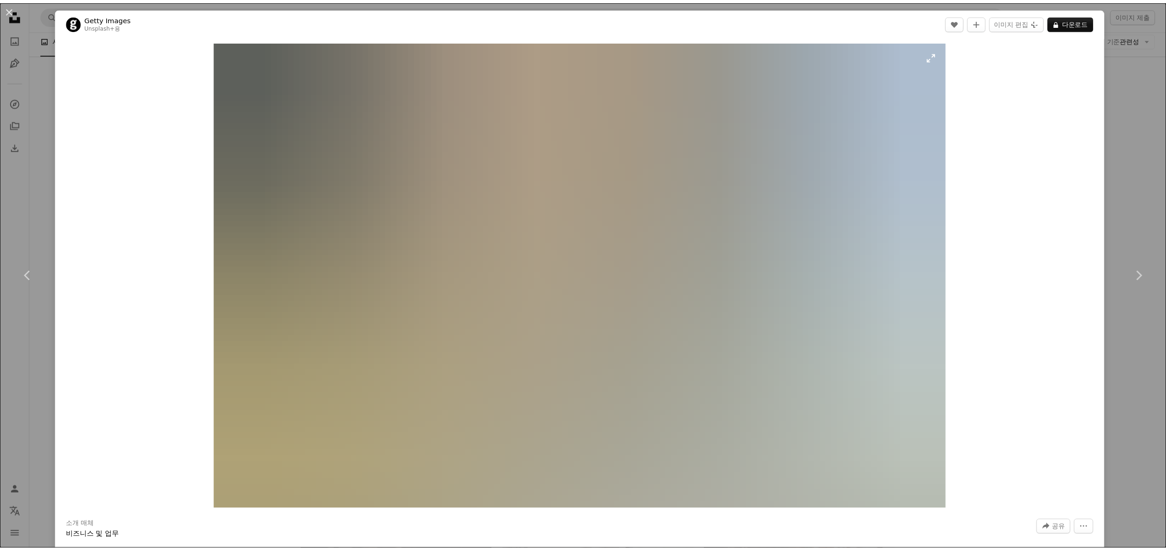
scroll to position [93, 0]
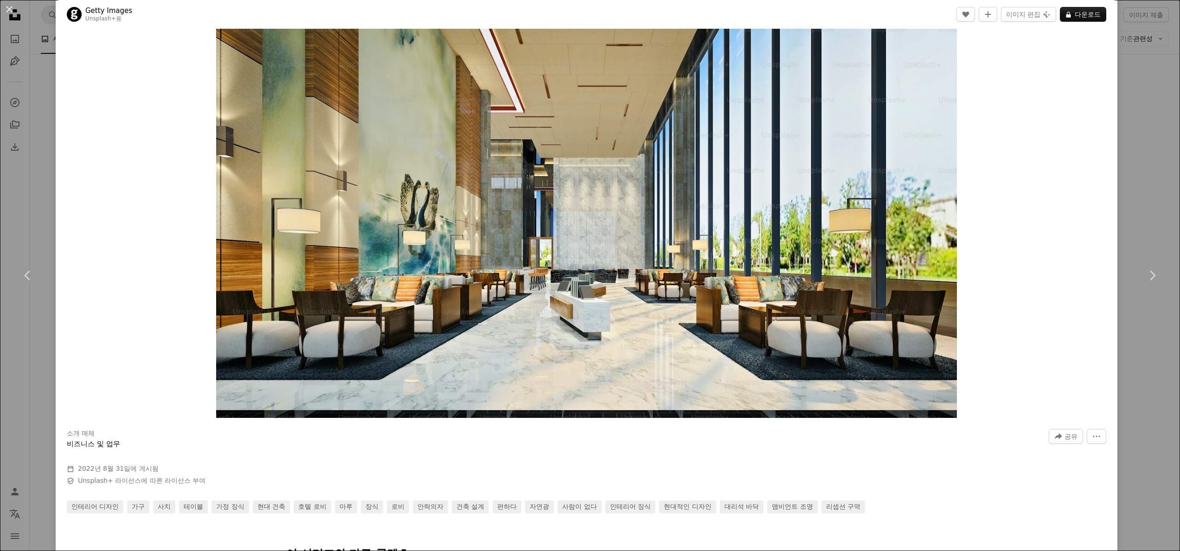
click at [8, 5] on button "An X shape" at bounding box center [9, 9] width 11 height 11
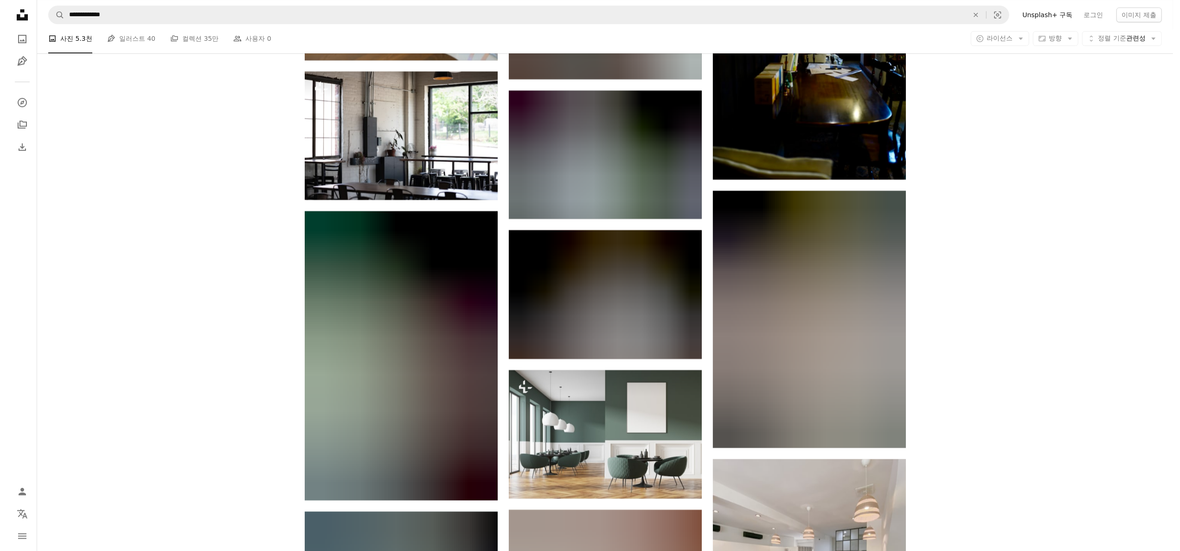
scroll to position [6774, 0]
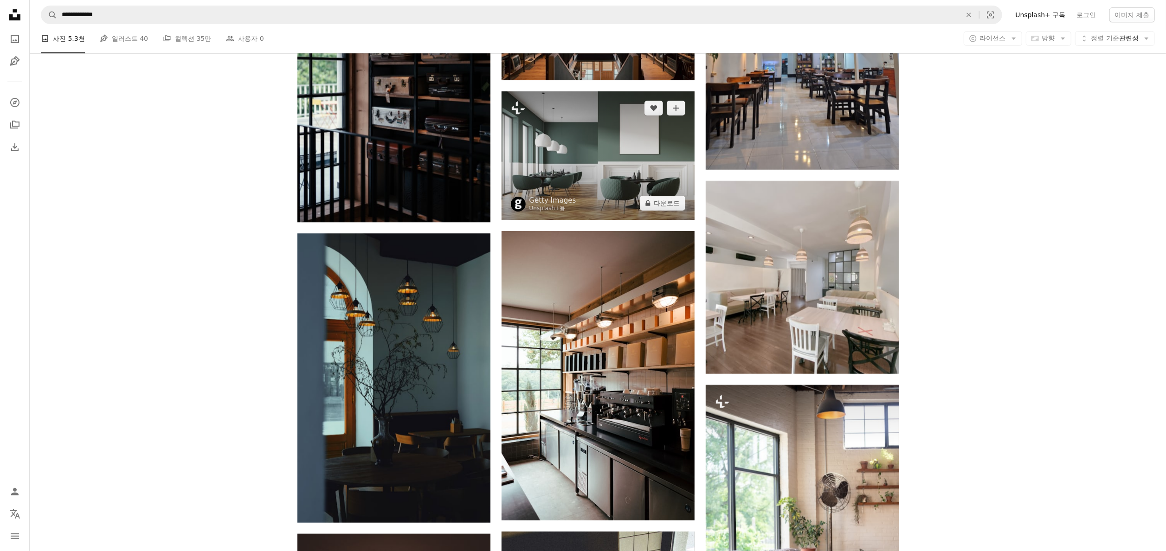
click at [576, 170] on img at bounding box center [598, 155] width 193 height 129
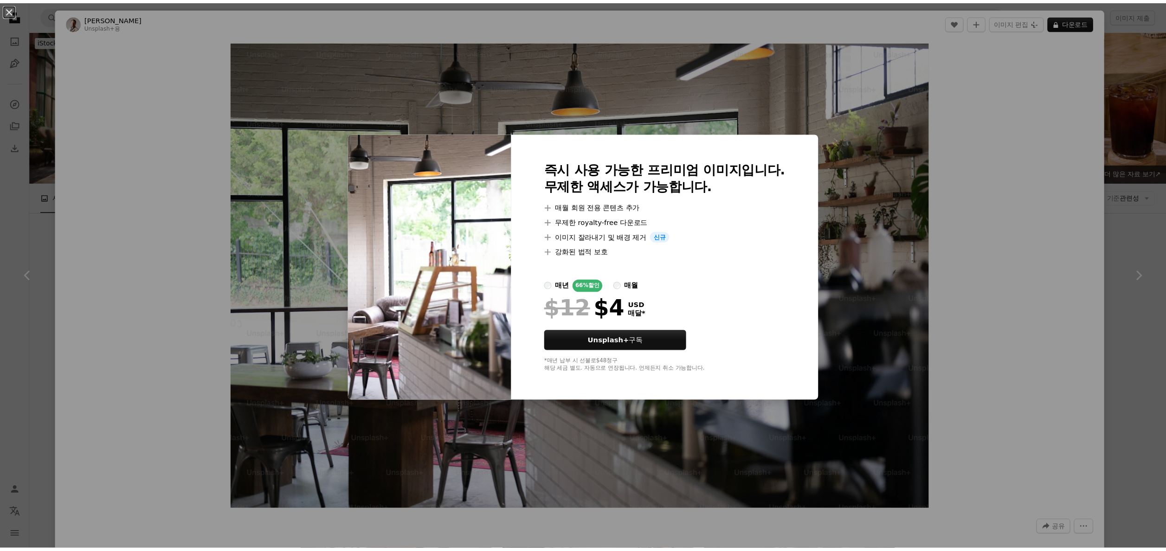
scroll to position [7424, 0]
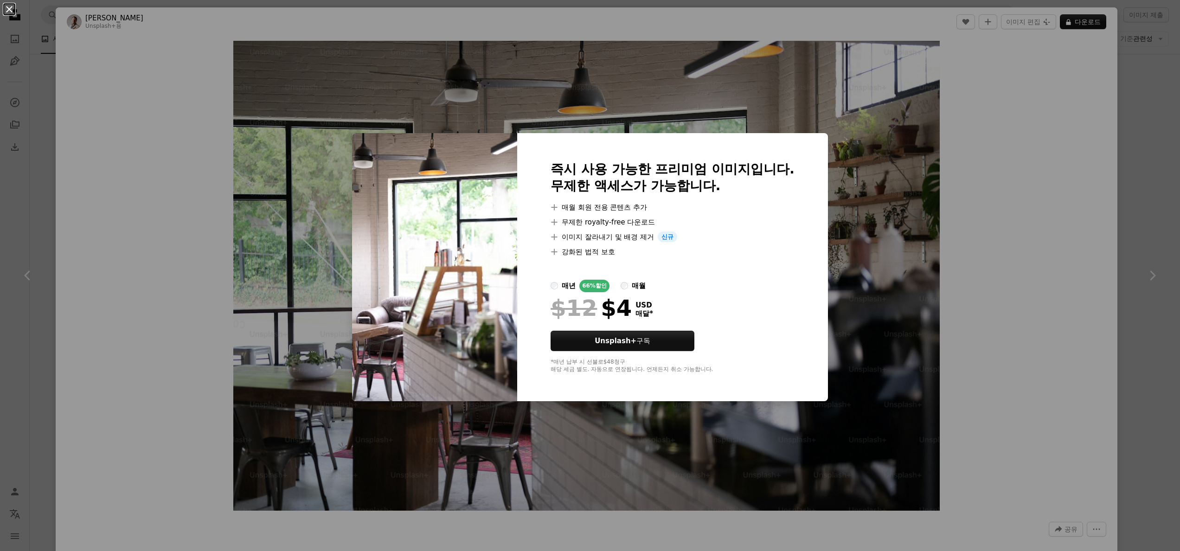
click at [12, 15] on button "An X shape" at bounding box center [9, 9] width 11 height 11
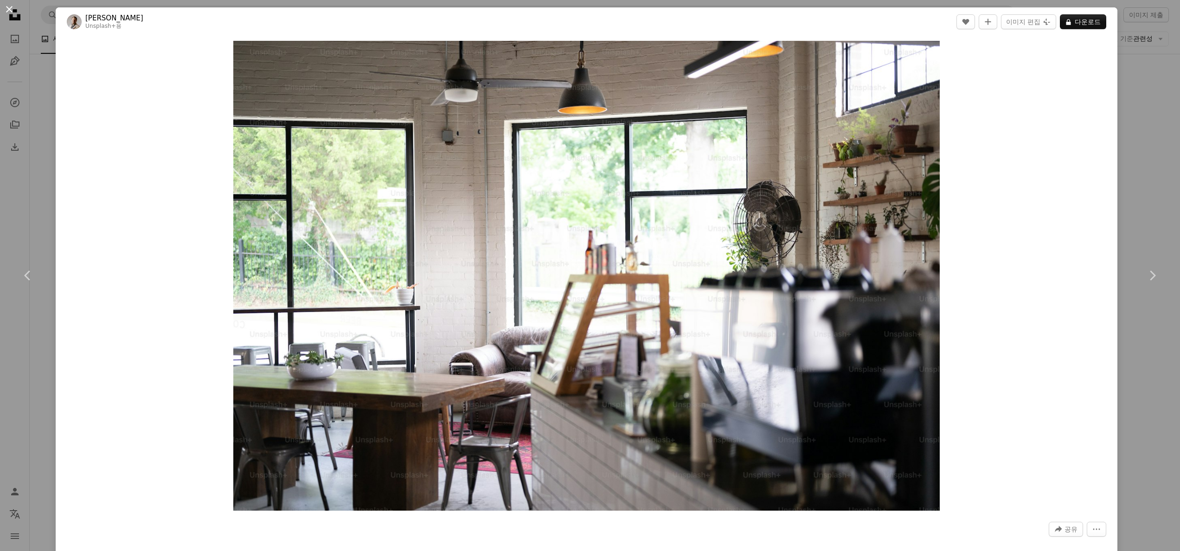
click at [13, 12] on button "An X shape" at bounding box center [9, 9] width 11 height 11
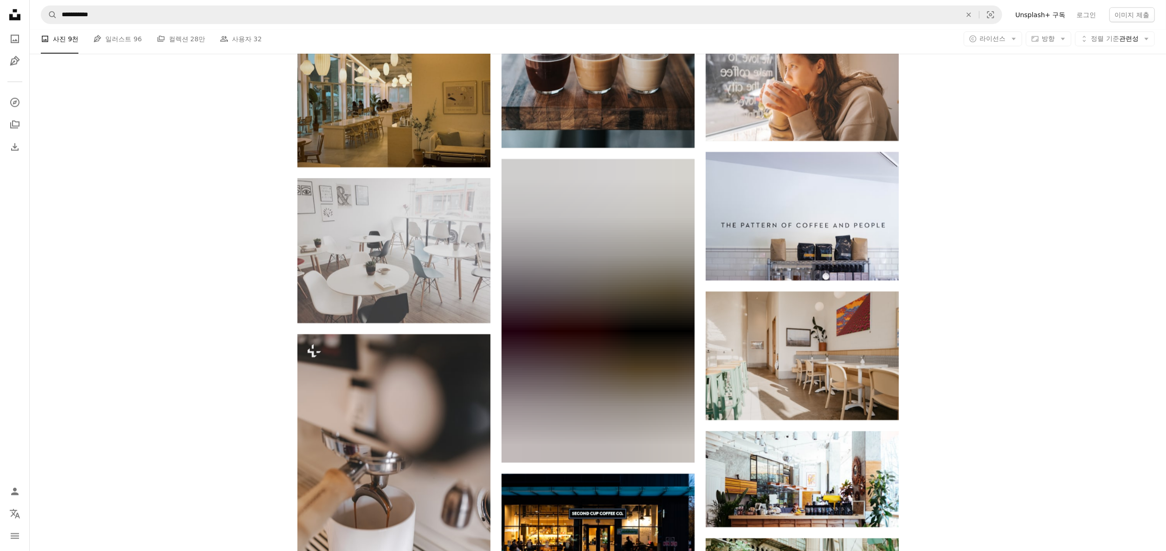
scroll to position [11322, 0]
